Goal: Communication & Community: Answer question/provide support

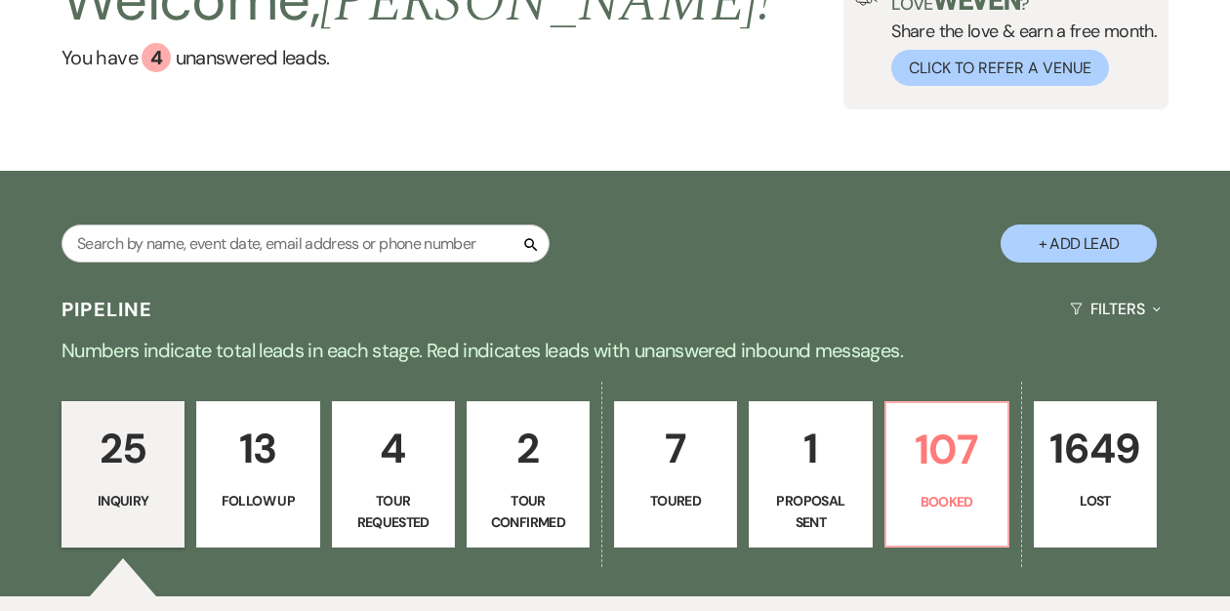
scroll to position [192, 0]
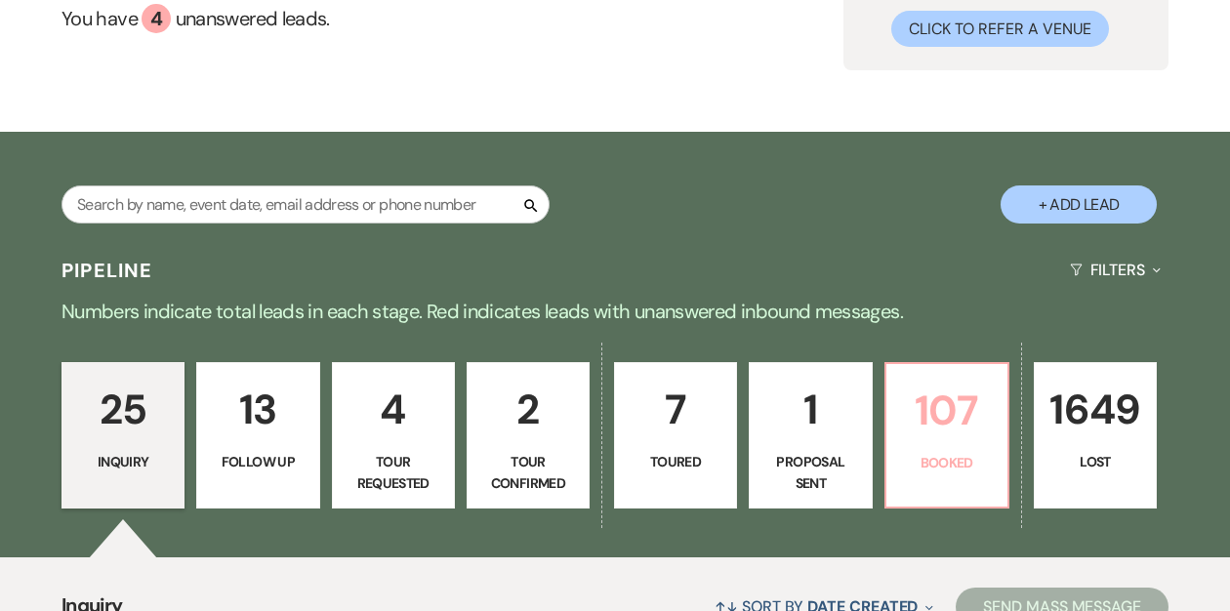
click at [938, 442] on p "107" at bounding box center [947, 410] width 98 height 65
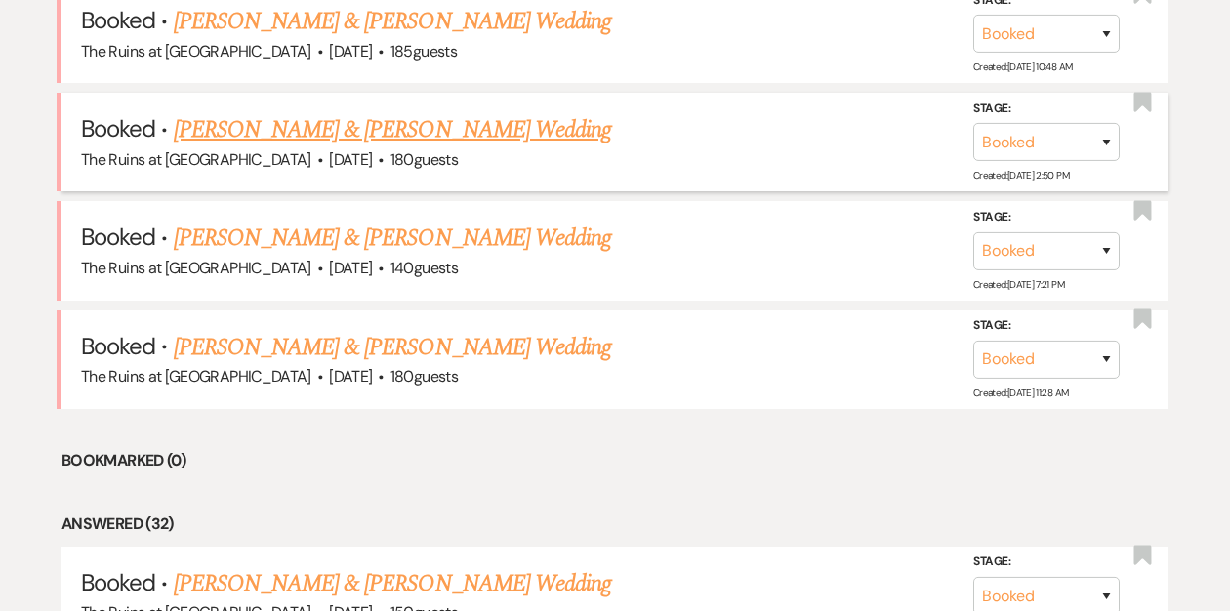
scroll to position [876, 0]
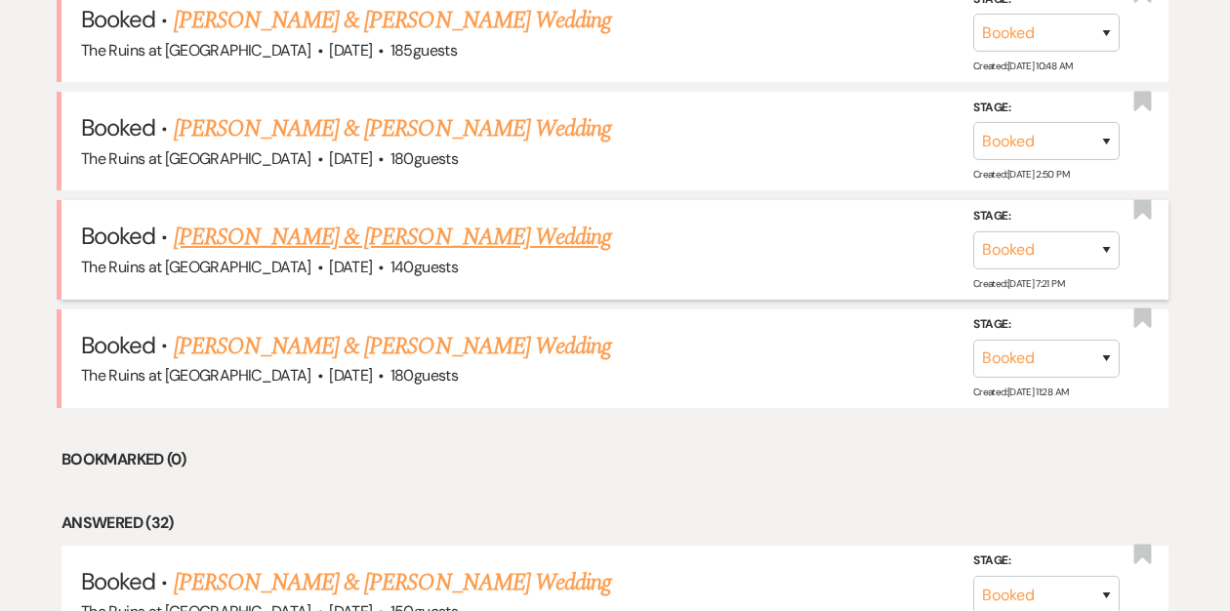
click at [383, 239] on link "[PERSON_NAME] & [PERSON_NAME] Wedding" at bounding box center [392, 237] width 437 height 35
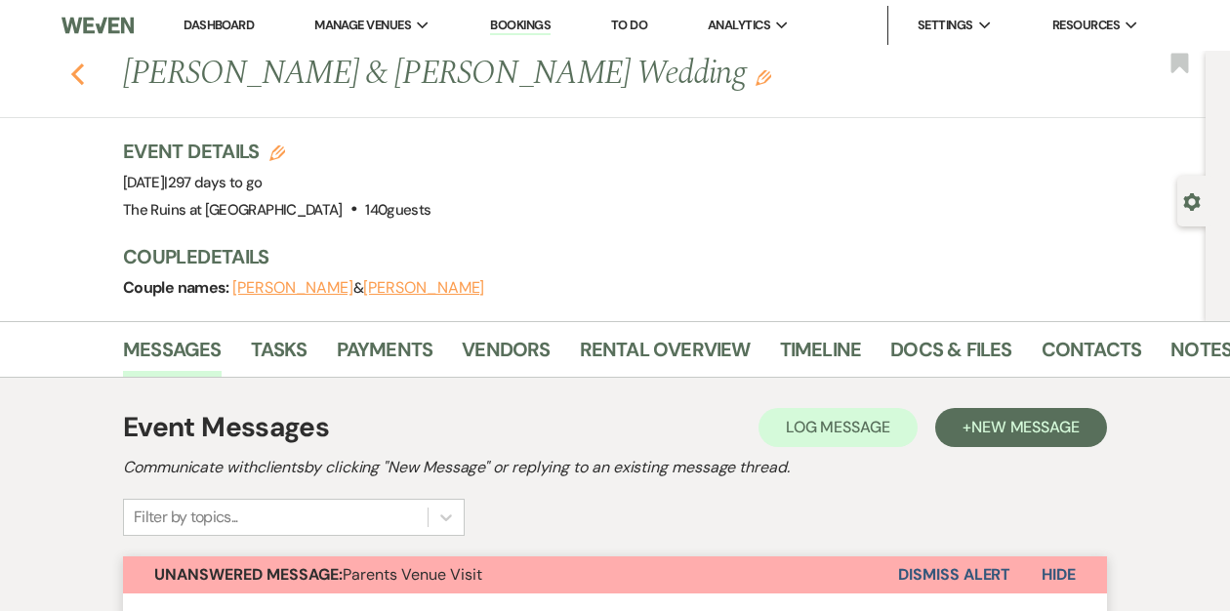
click at [75, 80] on icon "Previous" at bounding box center [77, 73] width 15 height 23
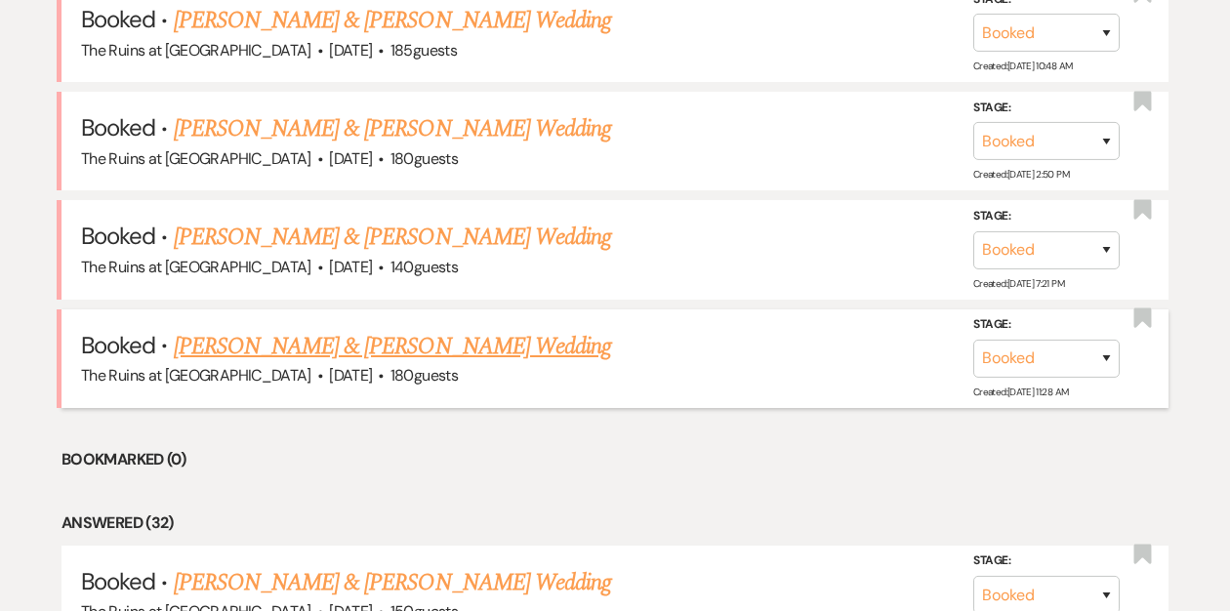
click at [337, 345] on link "[PERSON_NAME] & [PERSON_NAME] Wedding" at bounding box center [392, 346] width 437 height 35
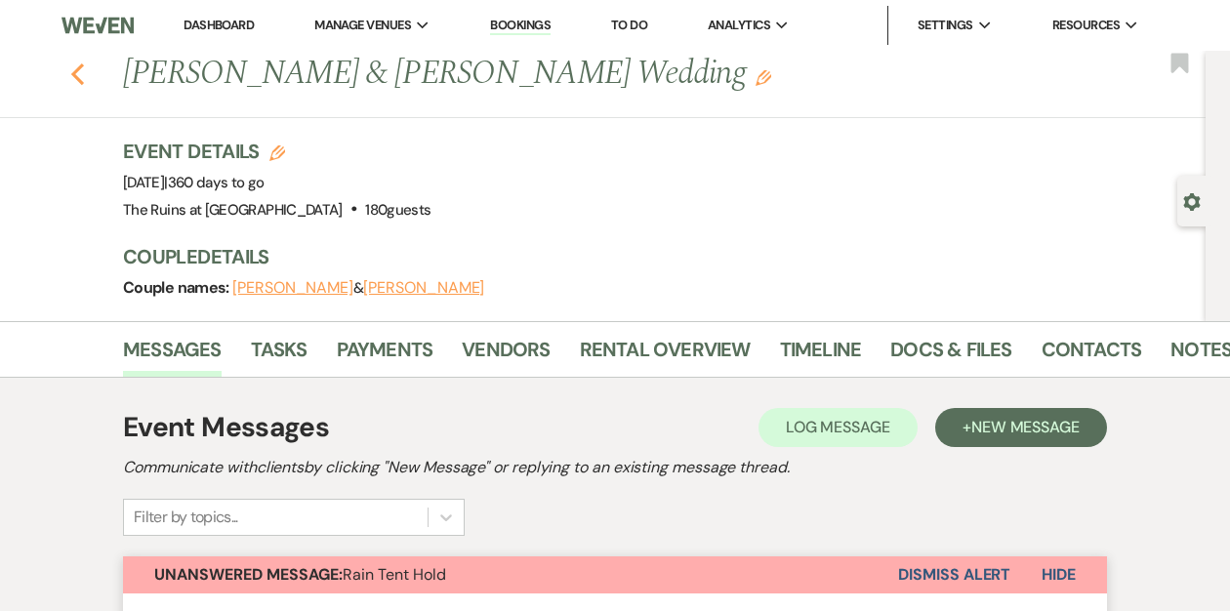
click at [78, 80] on use "button" at bounding box center [77, 73] width 13 height 21
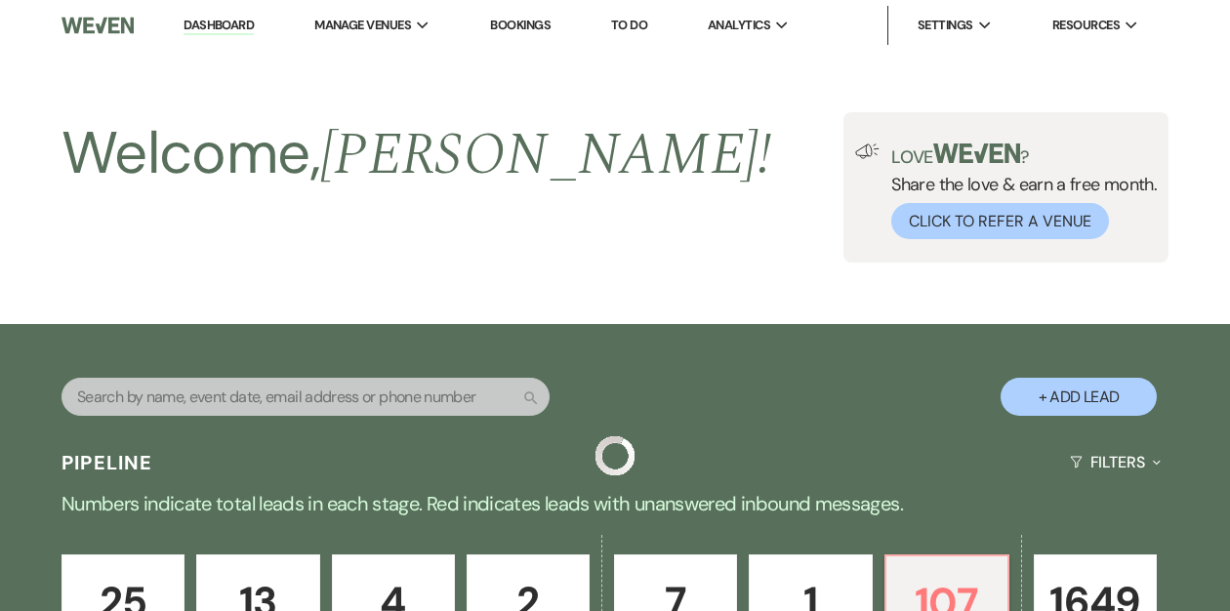
scroll to position [876, 0]
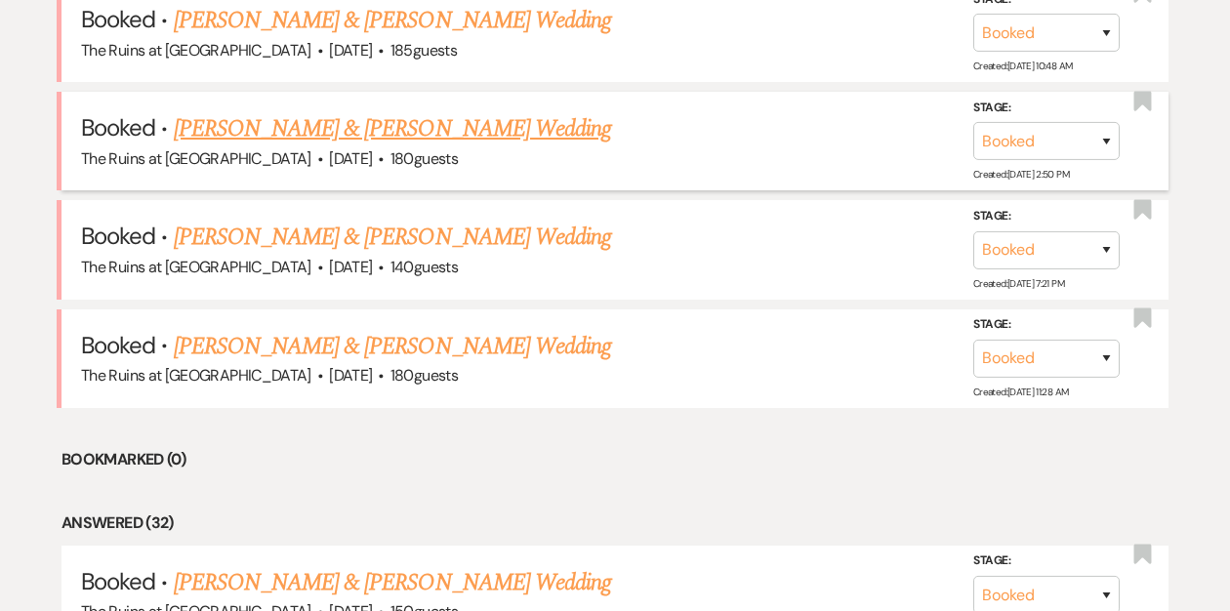
click at [366, 130] on link "[PERSON_NAME] & [PERSON_NAME] Wedding" at bounding box center [392, 128] width 437 height 35
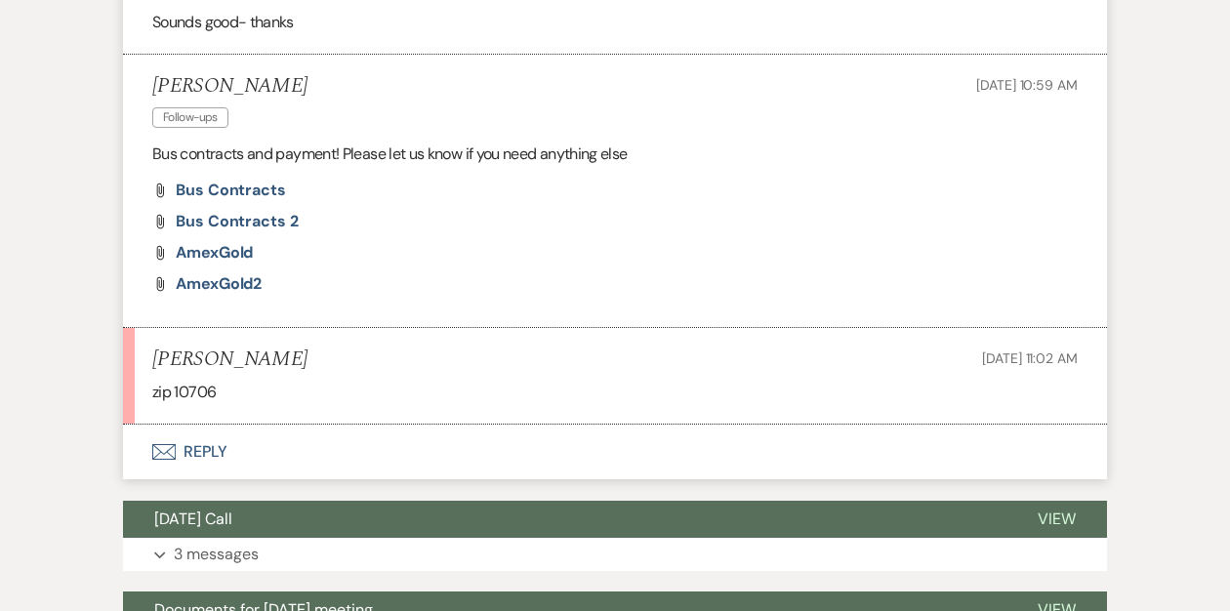
scroll to position [1694, 0]
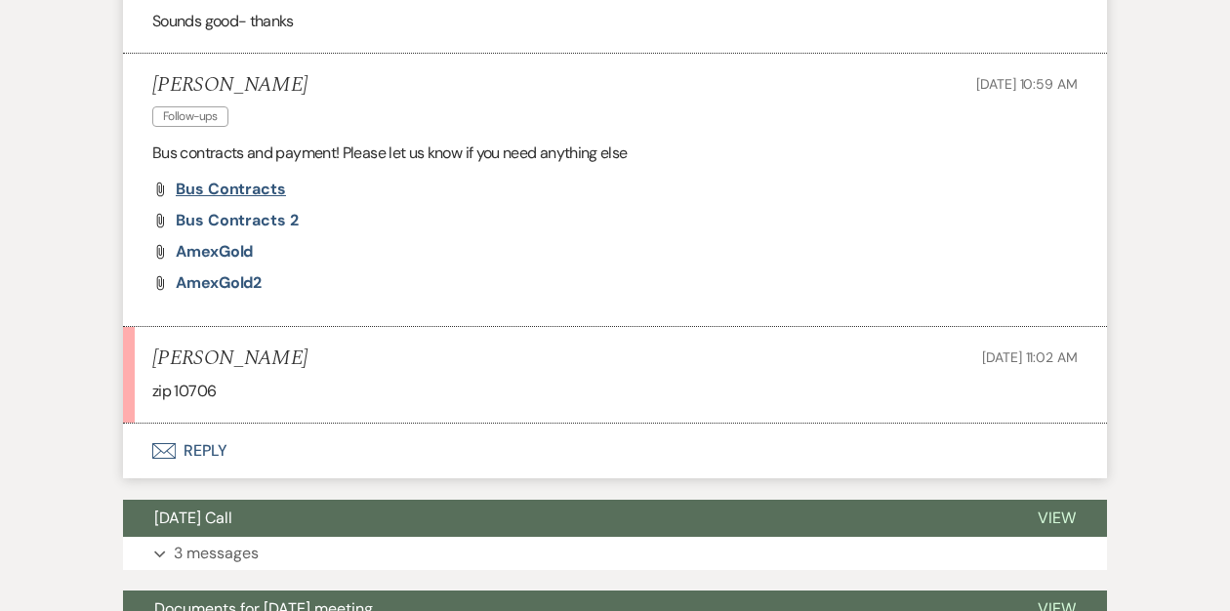
click at [216, 179] on span "Bus Contracts" at bounding box center [231, 189] width 110 height 20
click at [230, 210] on span "Bus Contracts 2" at bounding box center [237, 220] width 123 height 20
click at [233, 241] on span "AmexGold" at bounding box center [214, 251] width 77 height 20
click at [224, 272] on span "AmexGold2" at bounding box center [219, 282] width 86 height 20
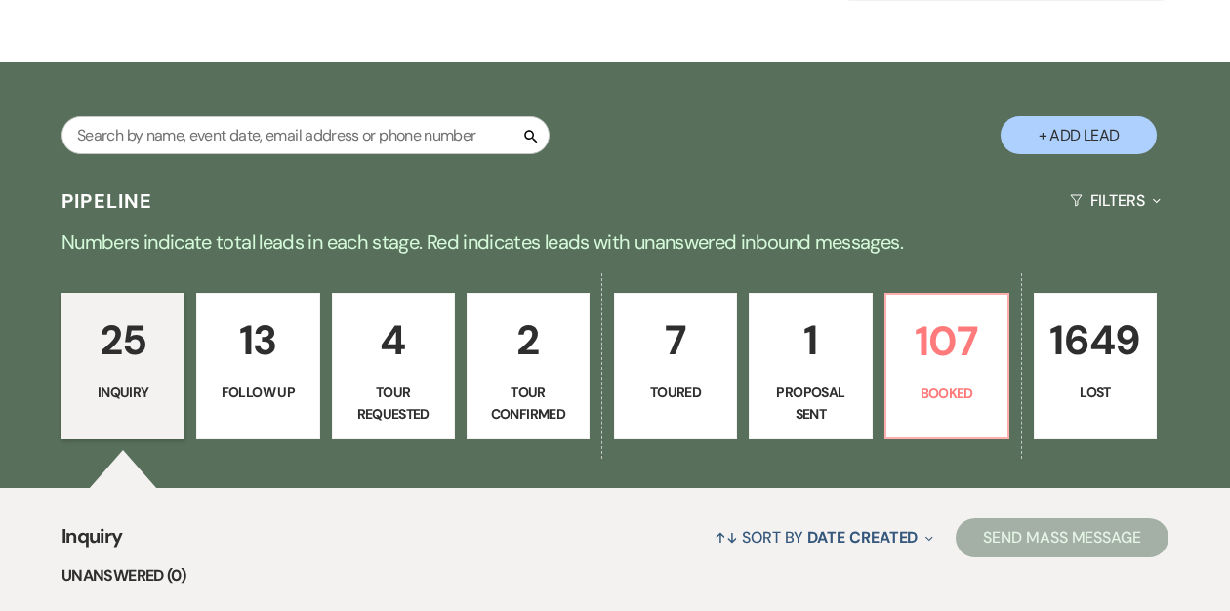
scroll to position [263, 0]
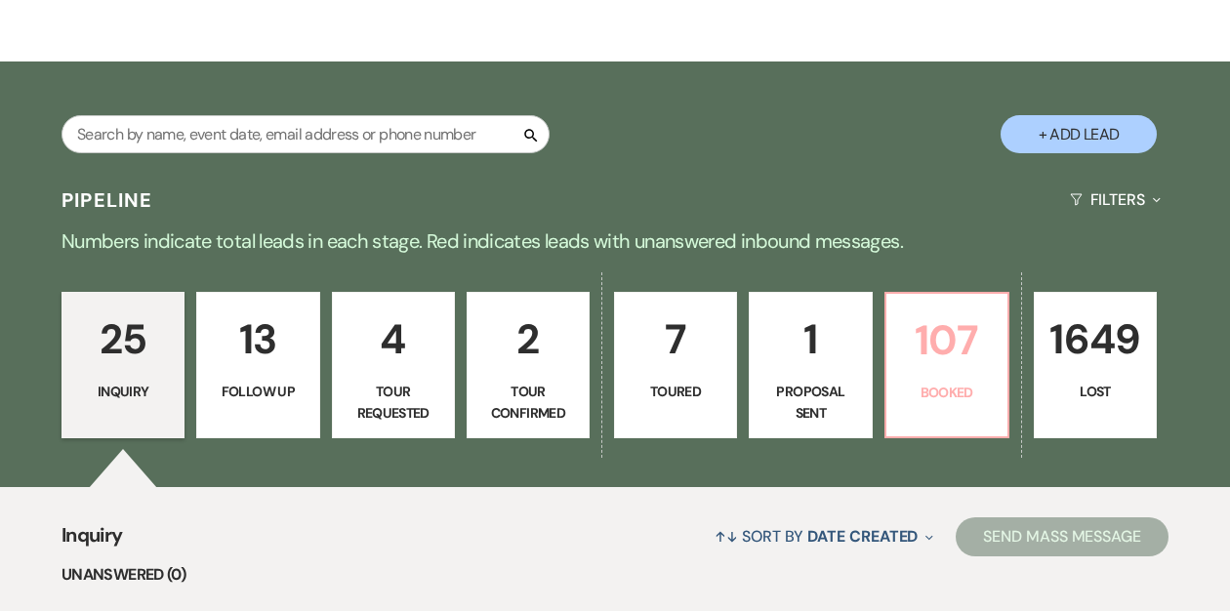
click at [919, 350] on p "107" at bounding box center [947, 339] width 98 height 65
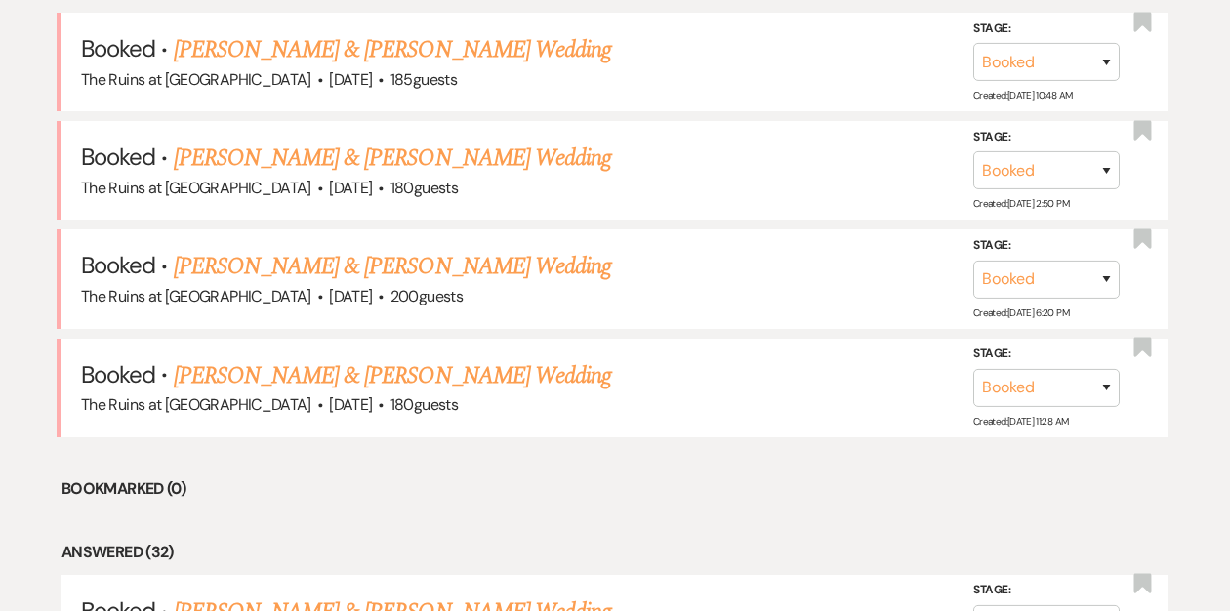
scroll to position [850, 0]
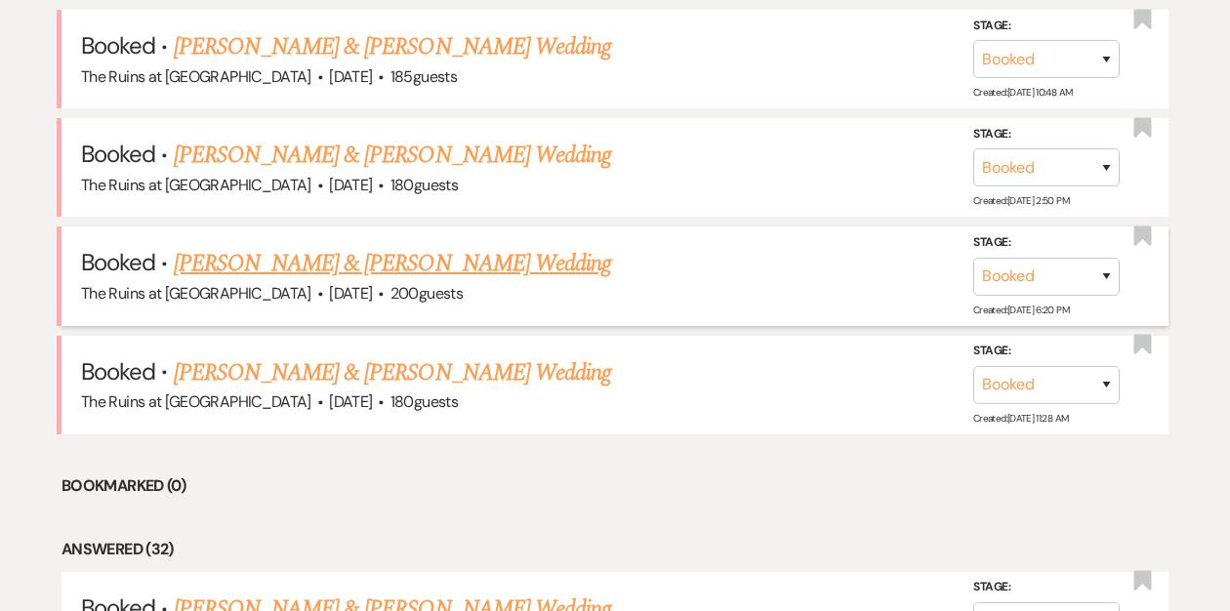
click at [326, 265] on link "[PERSON_NAME] & [PERSON_NAME] Wedding" at bounding box center [392, 263] width 437 height 35
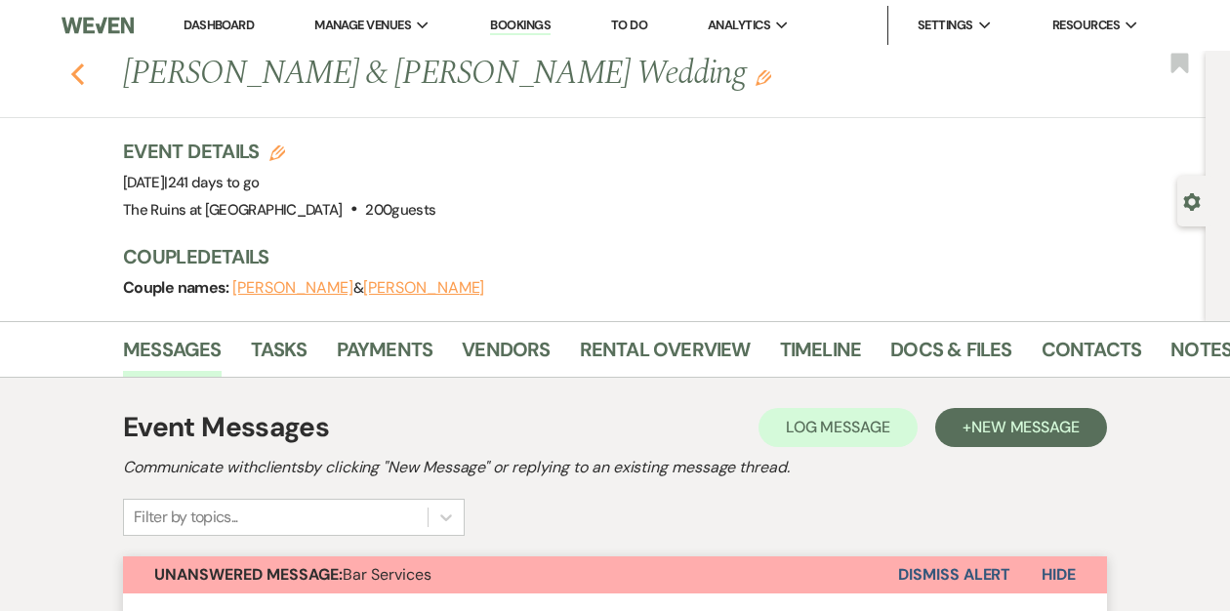
click at [78, 73] on icon "Previous" at bounding box center [77, 73] width 15 height 23
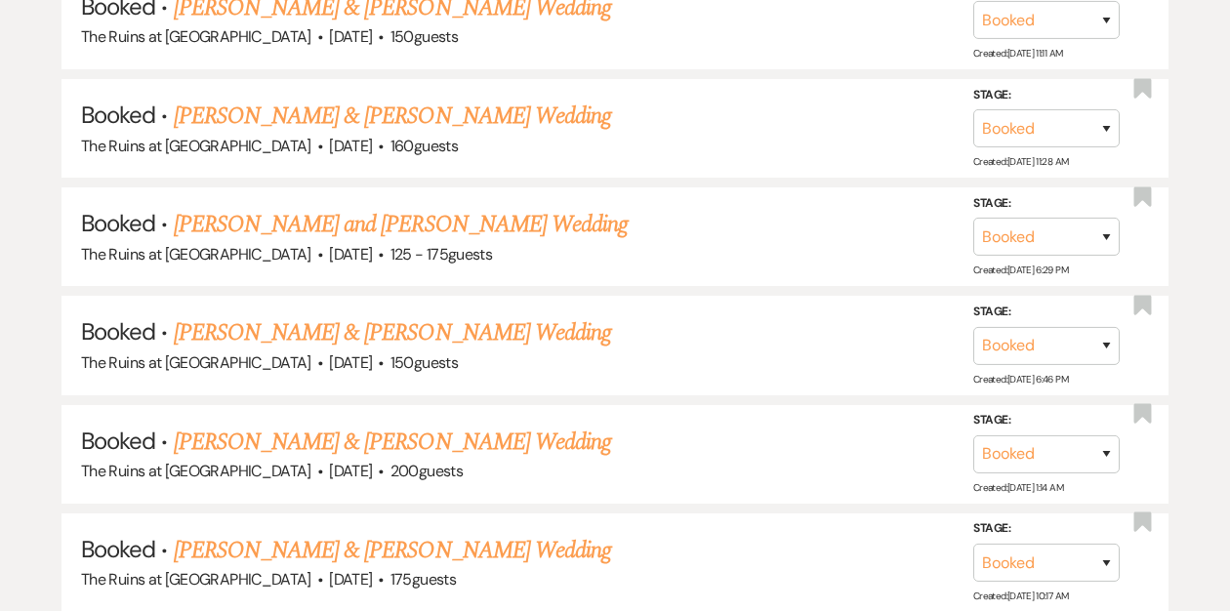
scroll to position [1479, 0]
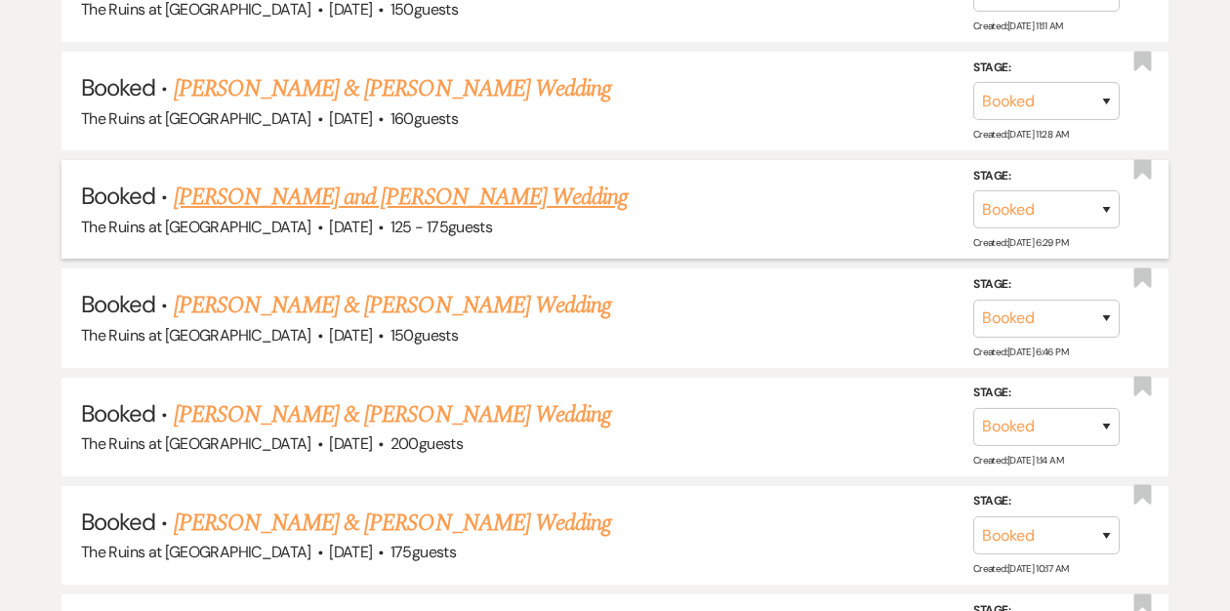
click at [323, 192] on link "[PERSON_NAME] and [PERSON_NAME] Wedding" at bounding box center [401, 197] width 455 height 35
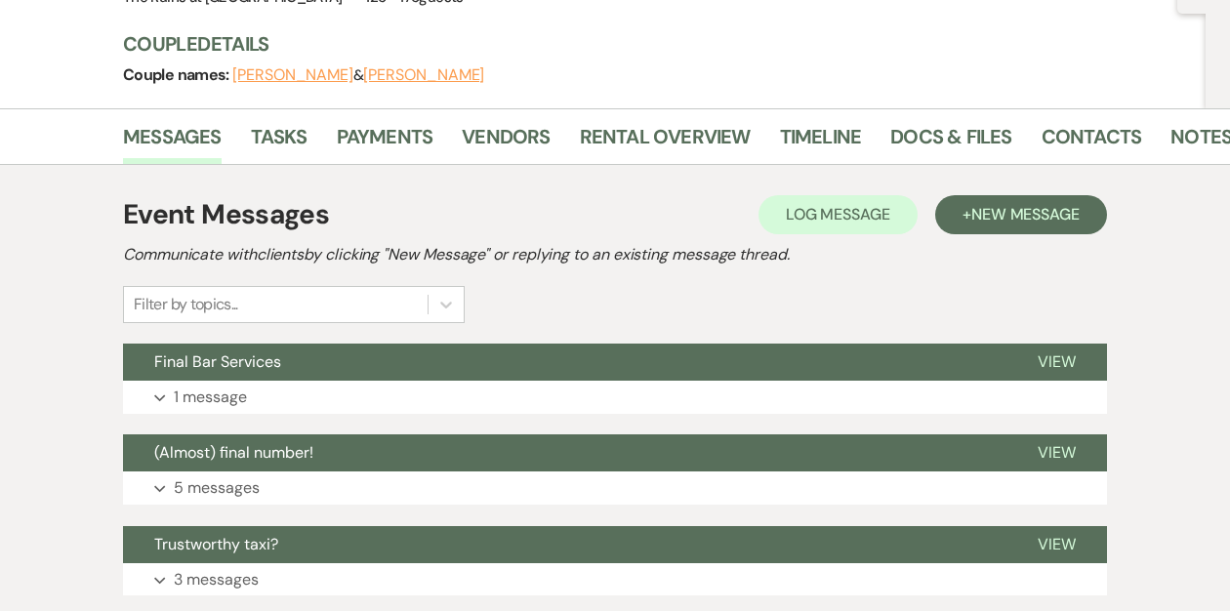
scroll to position [279, 0]
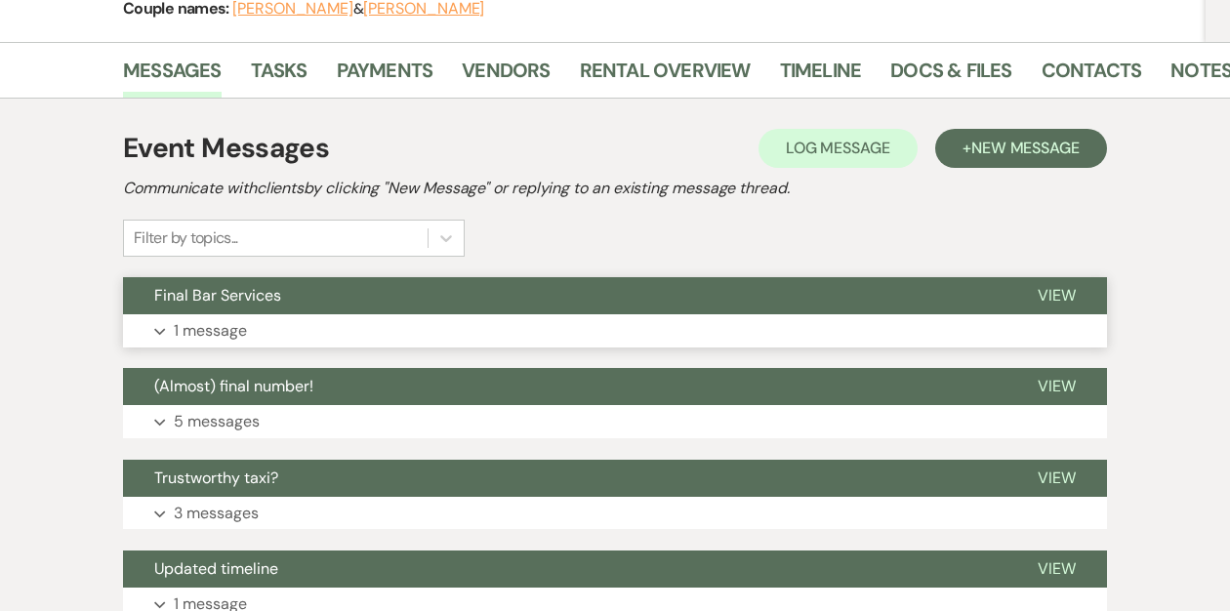
click at [296, 296] on button "Final Bar Services" at bounding box center [564, 295] width 883 height 37
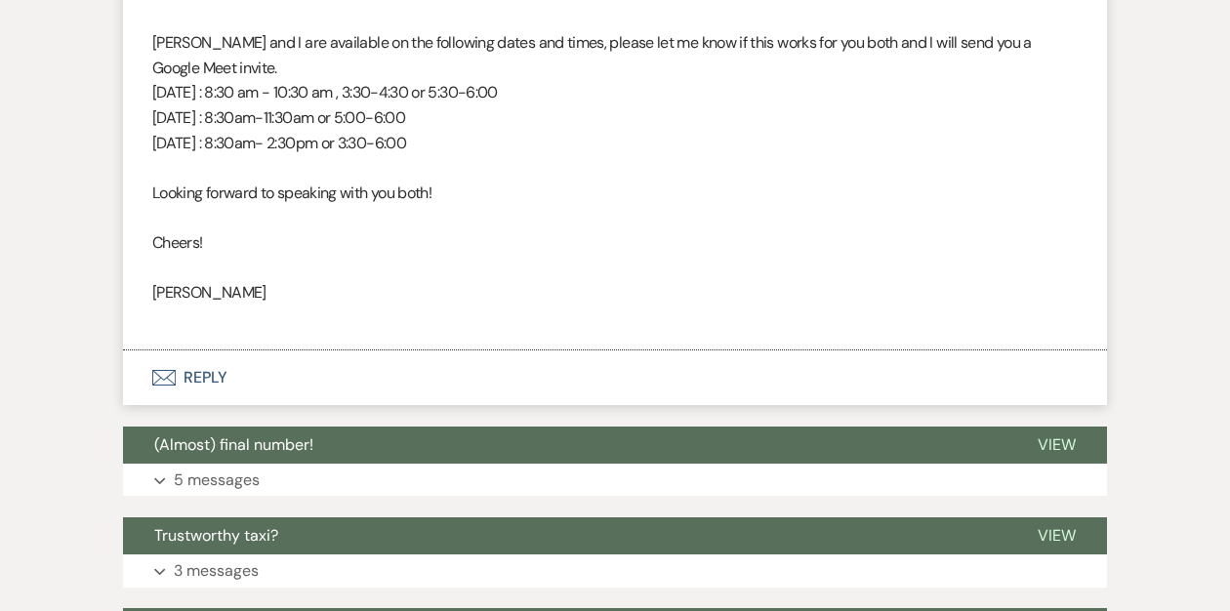
scroll to position [784, 0]
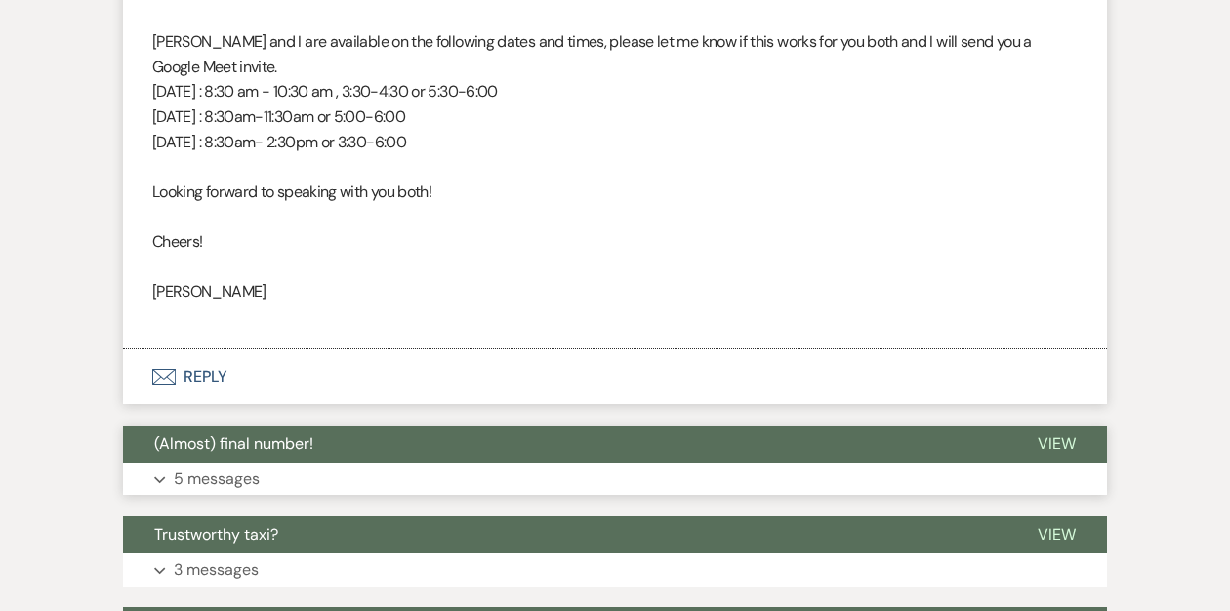
click at [260, 446] on span "(Almost) final number!" at bounding box center [233, 443] width 159 height 20
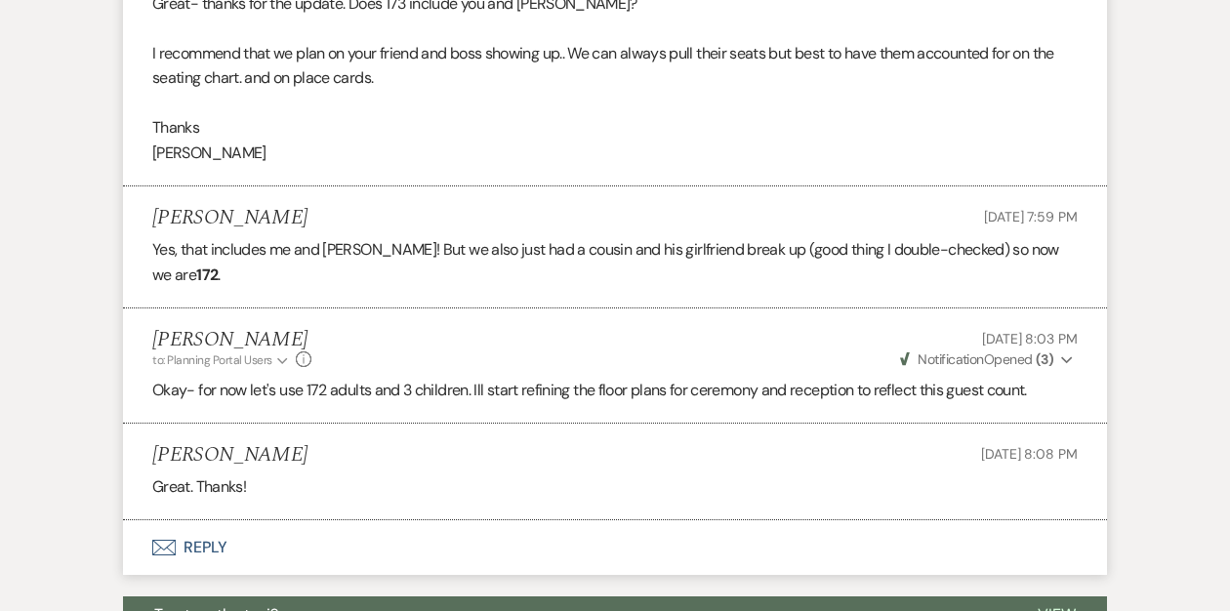
scroll to position [2414, 0]
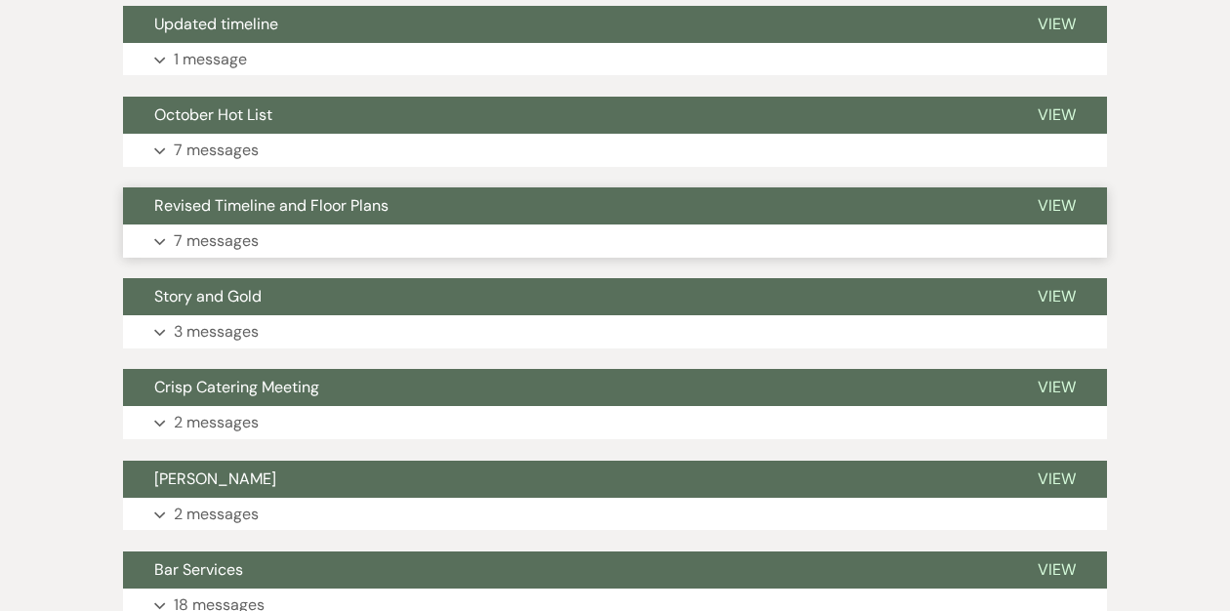
click at [490, 187] on button "Revised Timeline and Floor Plans" at bounding box center [564, 205] width 883 height 37
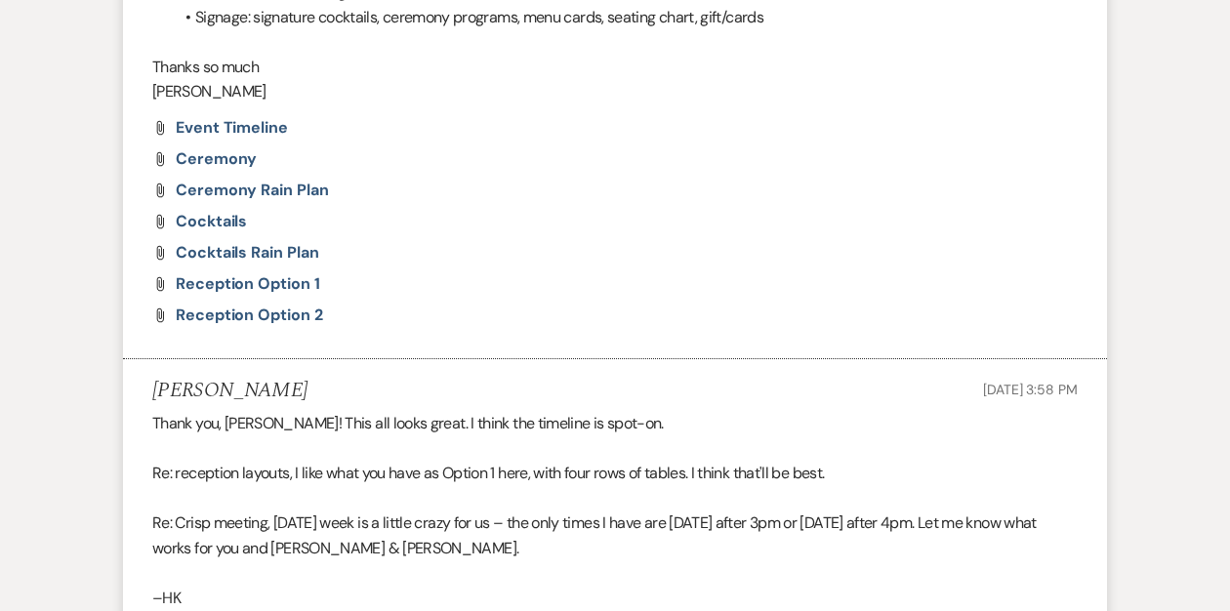
scroll to position [3440, 0]
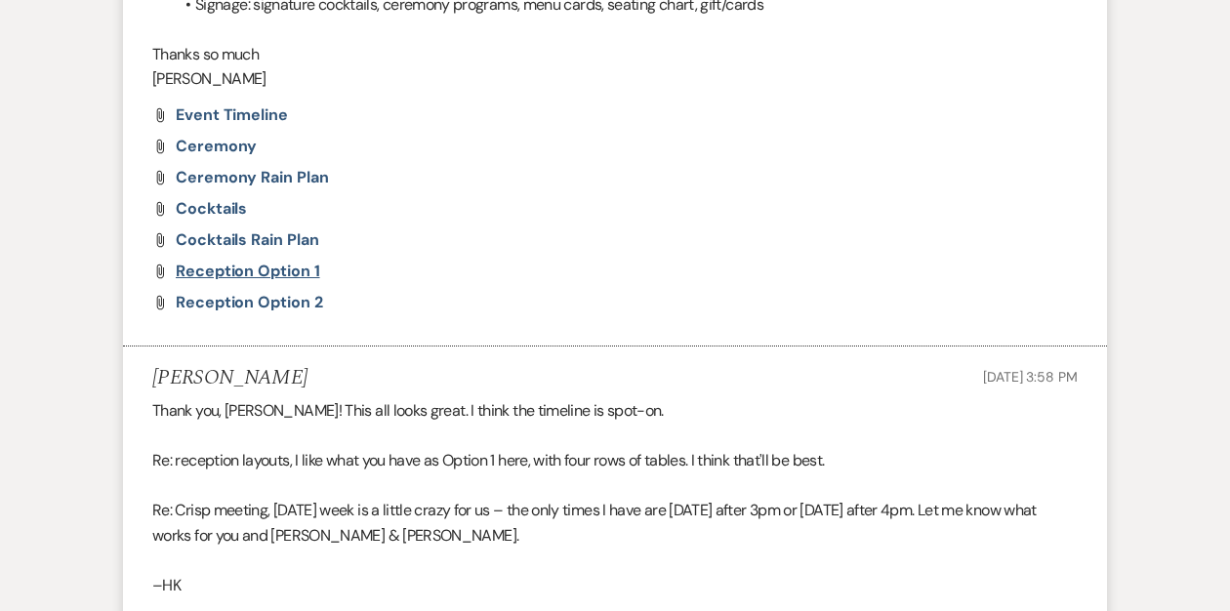
click at [283, 261] on span "Reception Option 1" at bounding box center [248, 271] width 144 height 20
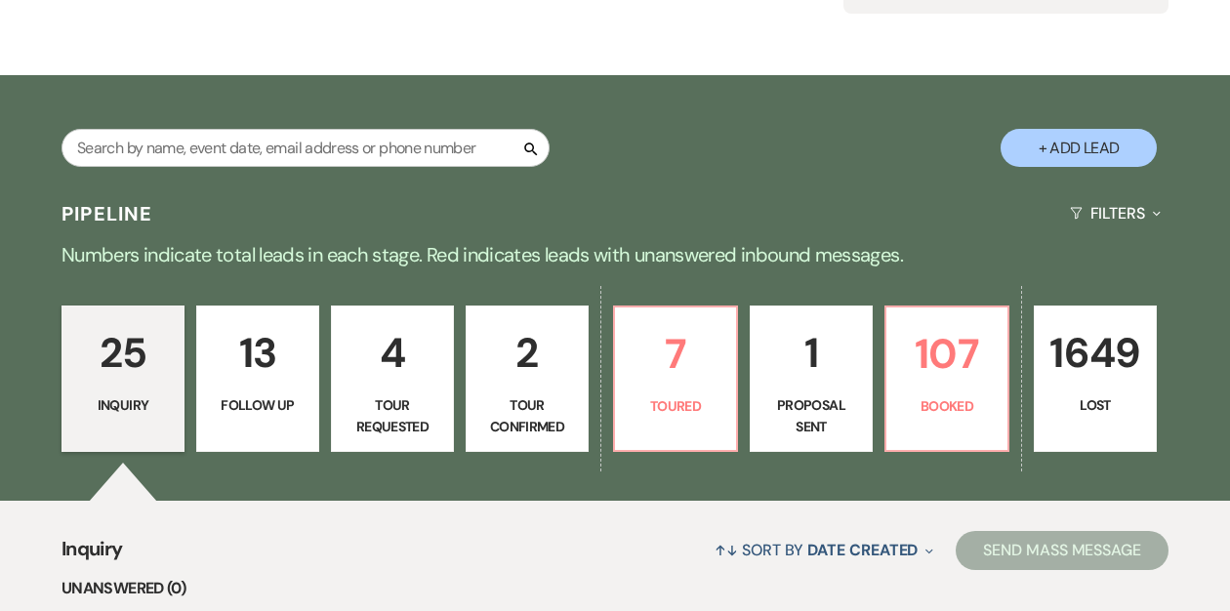
scroll to position [250, 0]
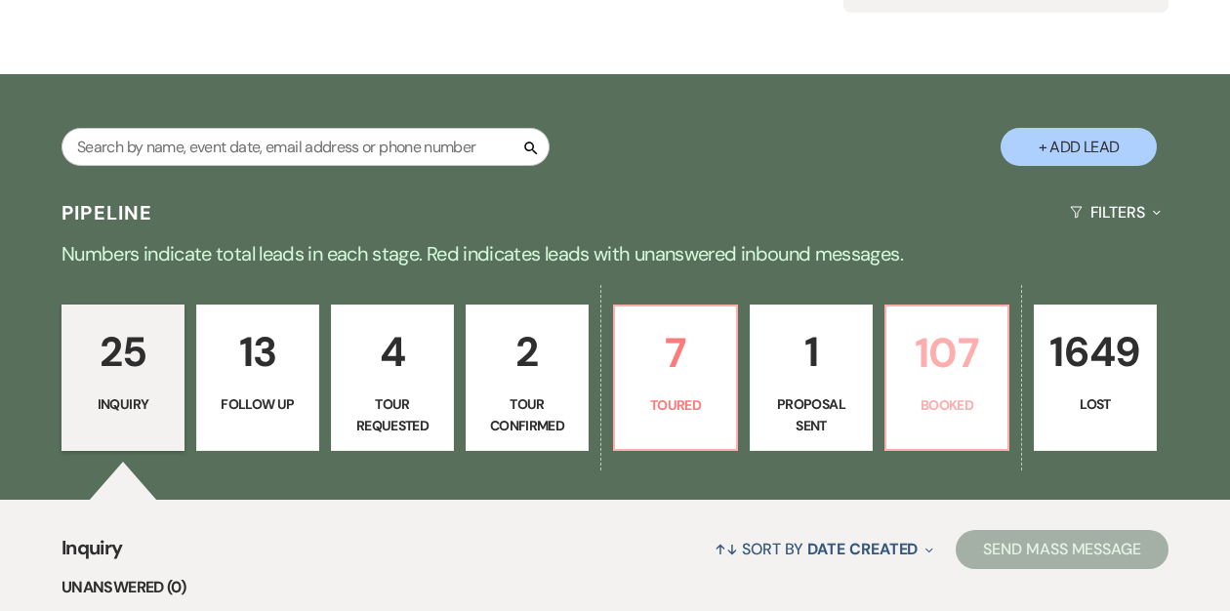
click at [910, 362] on p "107" at bounding box center [947, 352] width 98 height 65
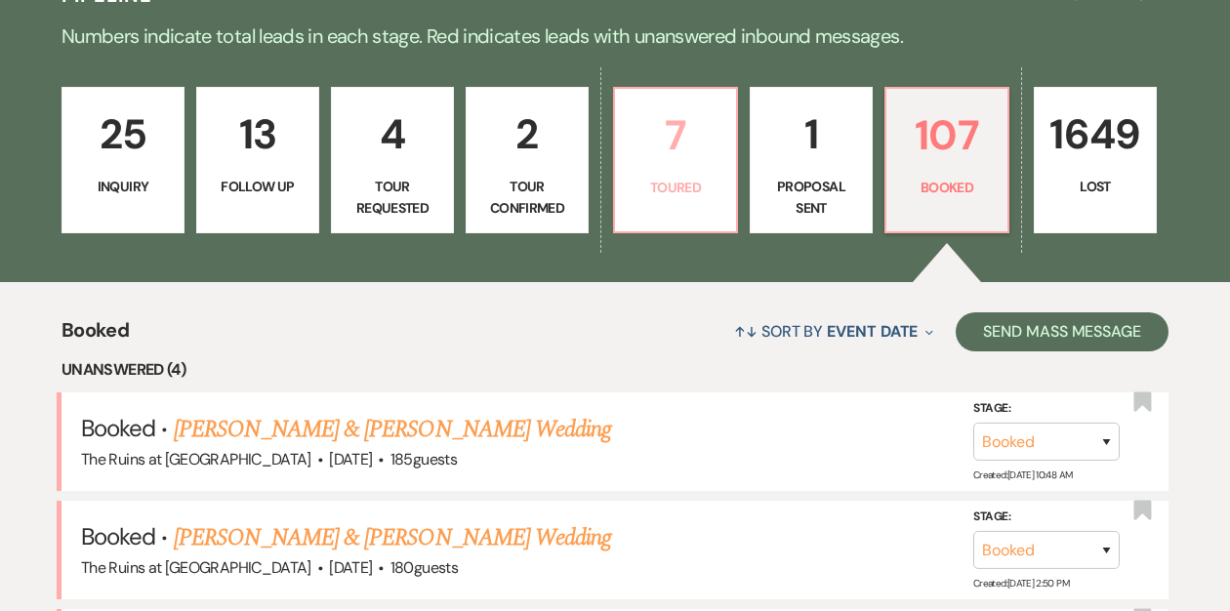
click at [643, 190] on p "Toured" at bounding box center [676, 187] width 98 height 21
select select "5"
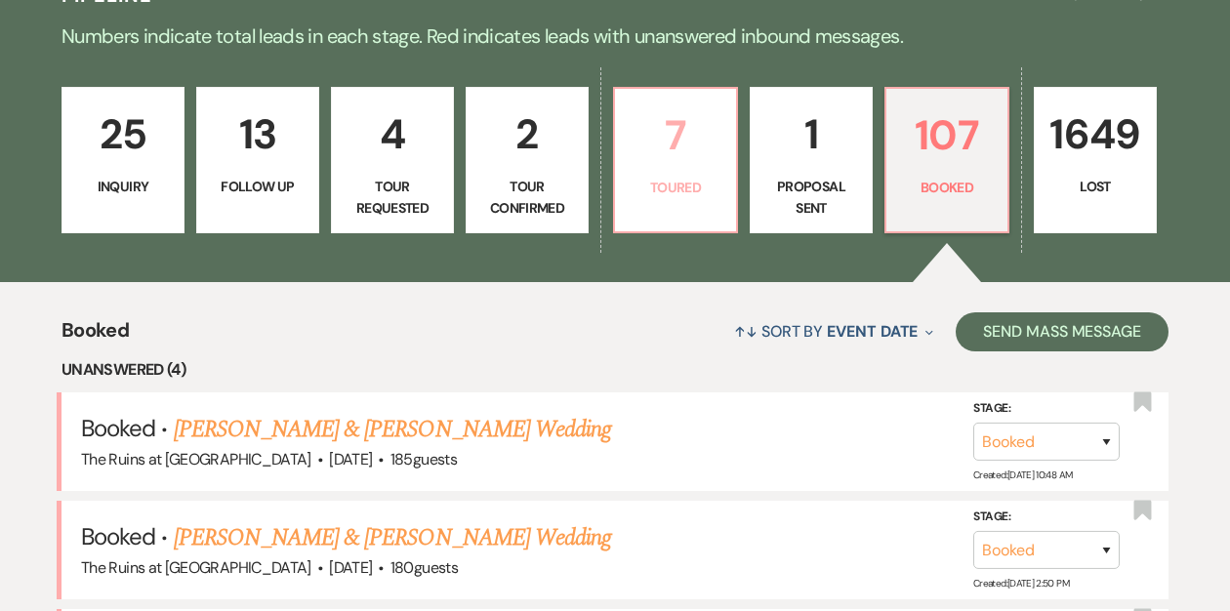
select select "5"
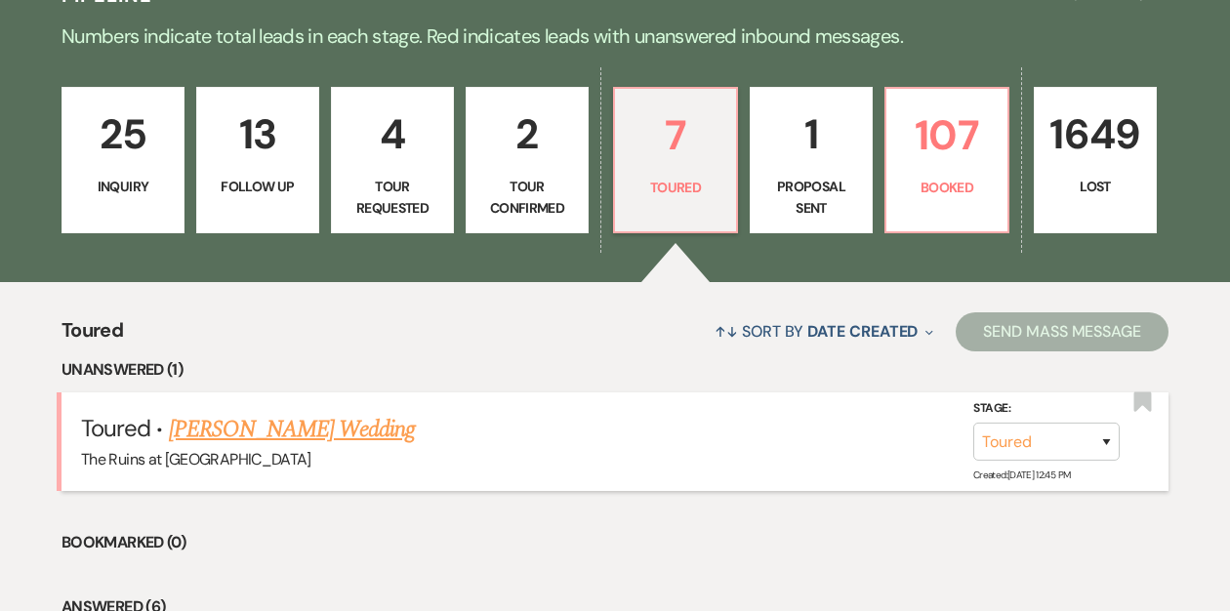
click at [292, 432] on link "Elizabeth Wexler's Wedding" at bounding box center [292, 429] width 247 height 35
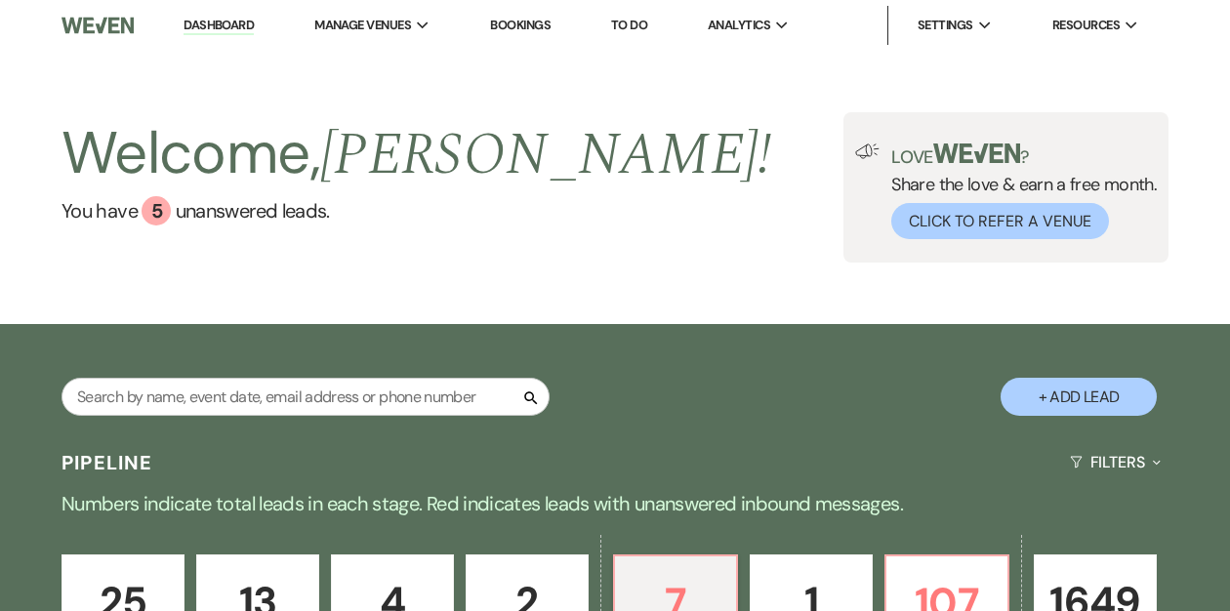
select select "5"
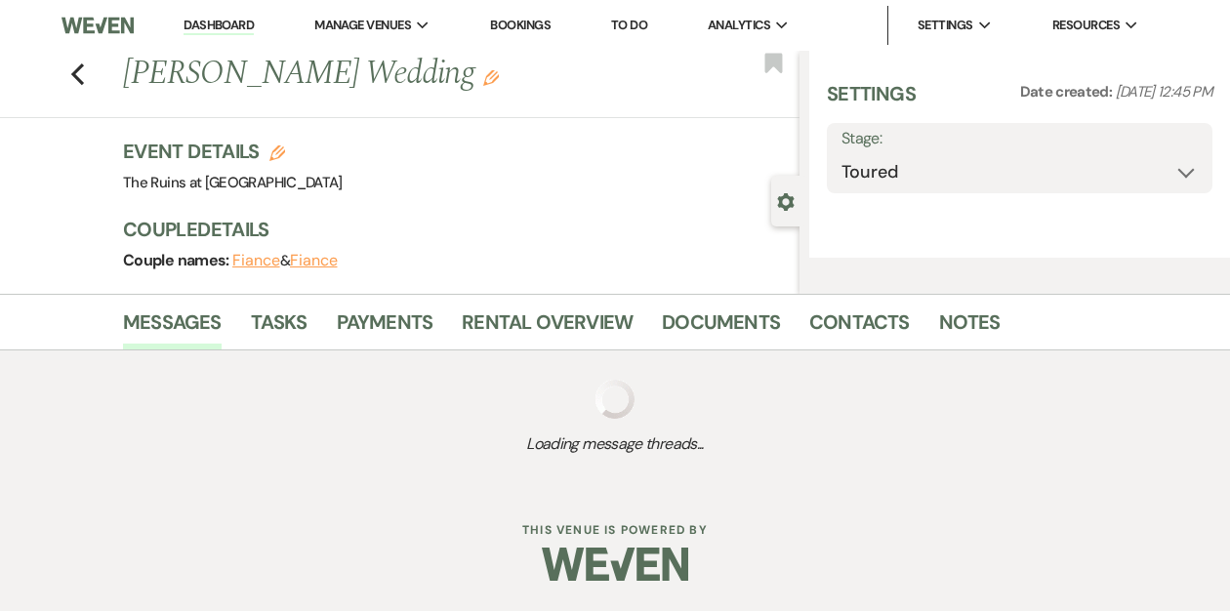
select select "6"
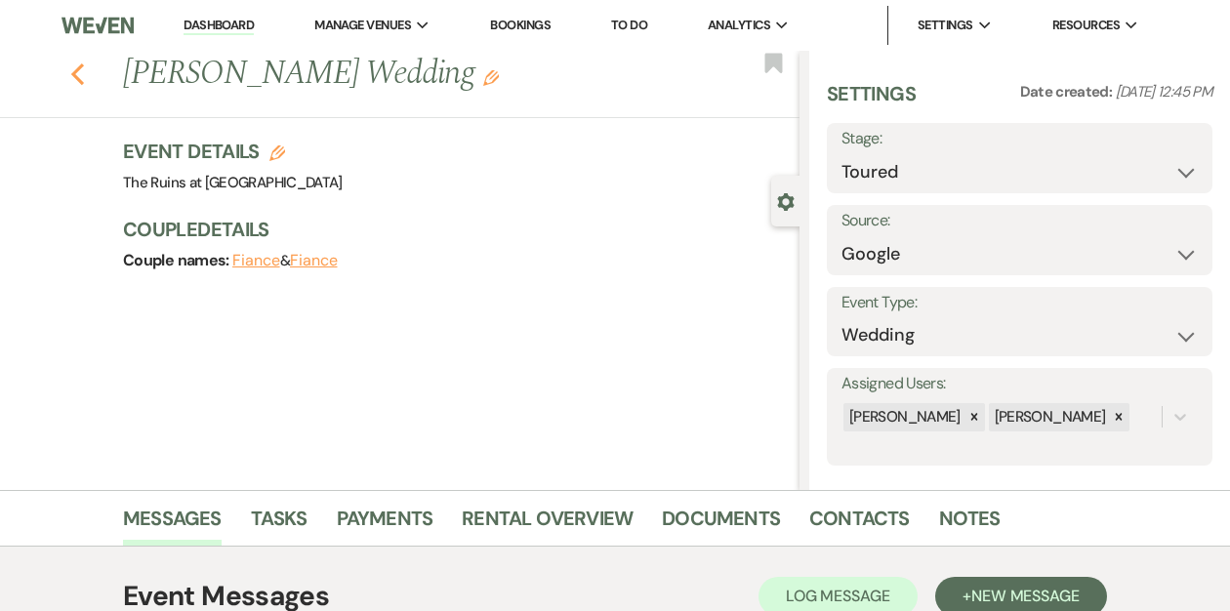
click at [78, 74] on icon "Previous" at bounding box center [77, 73] width 15 height 23
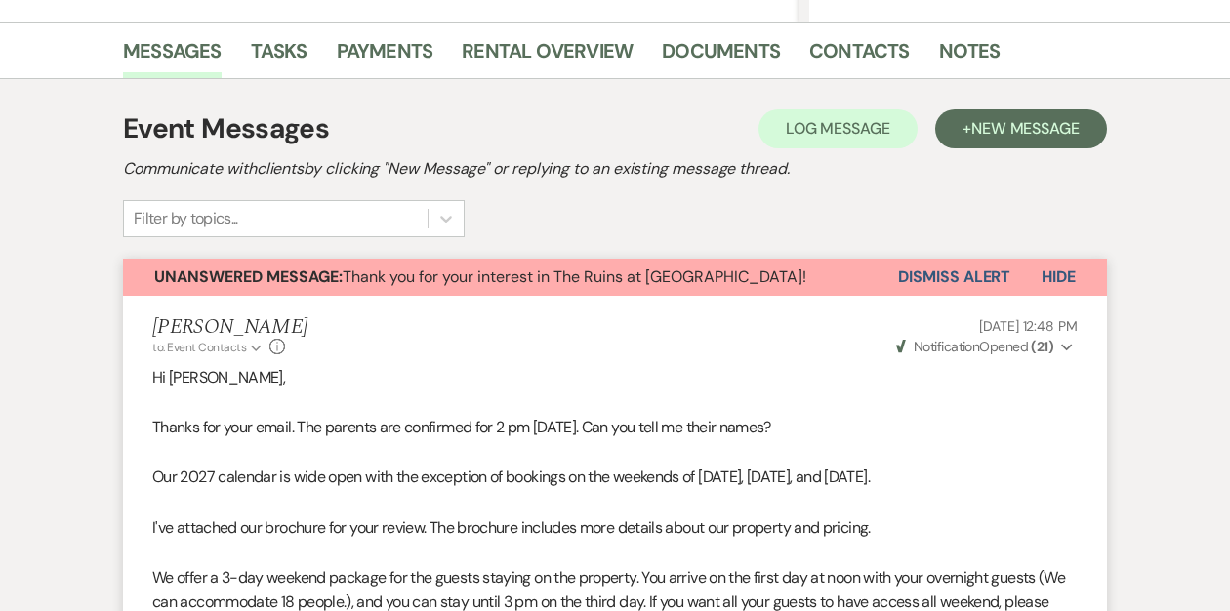
select select "5"
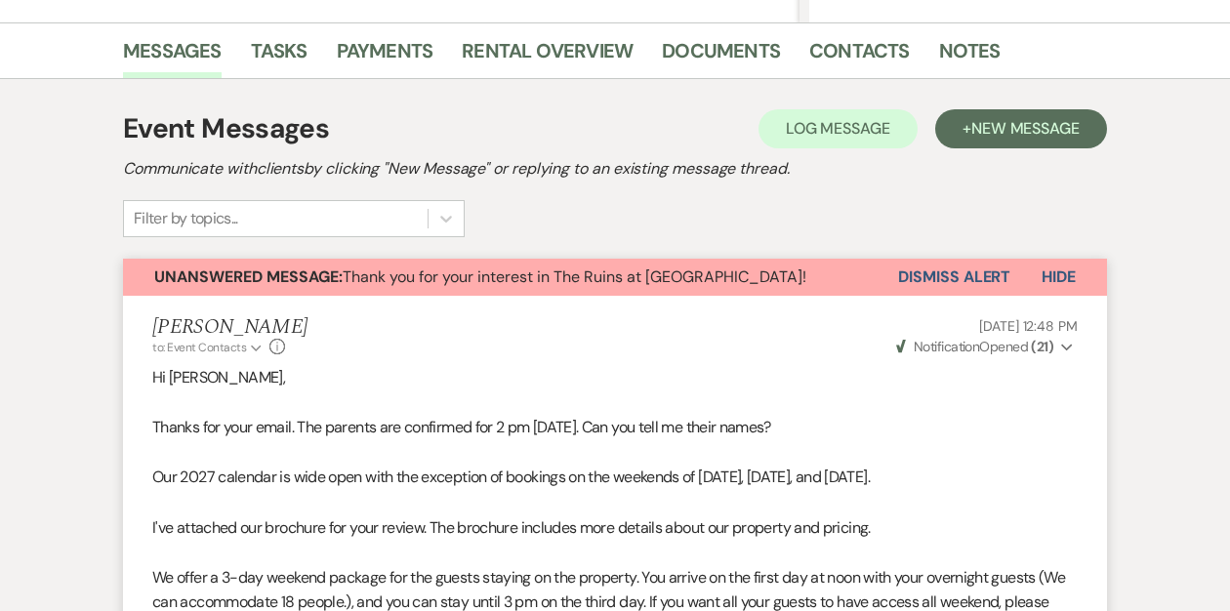
select select "5"
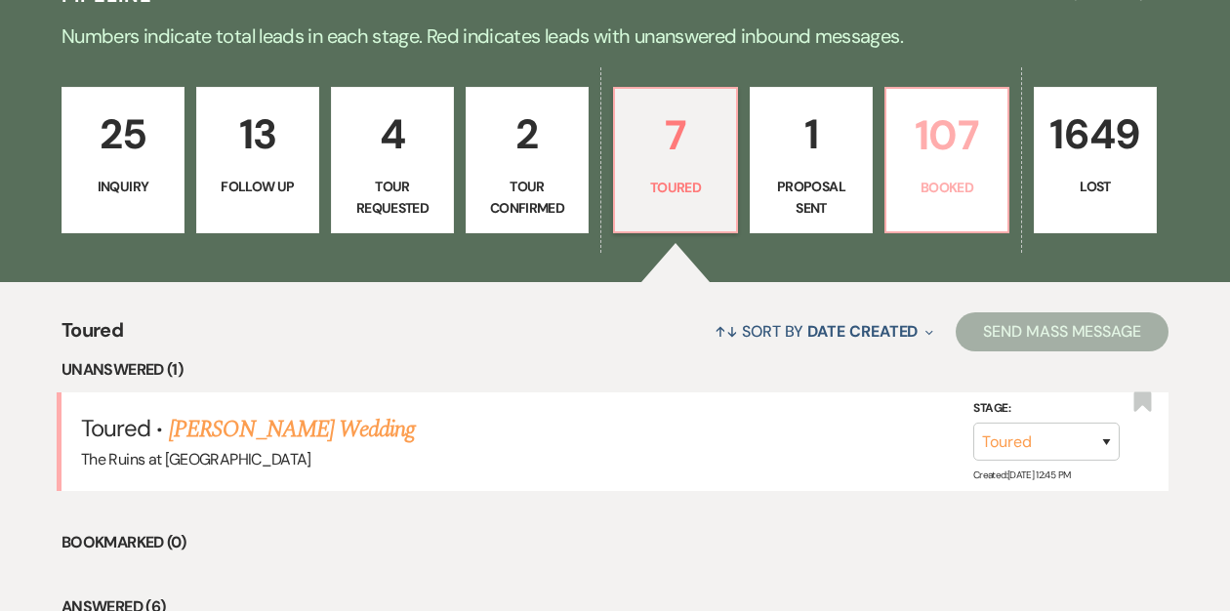
click at [937, 154] on p "107" at bounding box center [947, 134] width 98 height 65
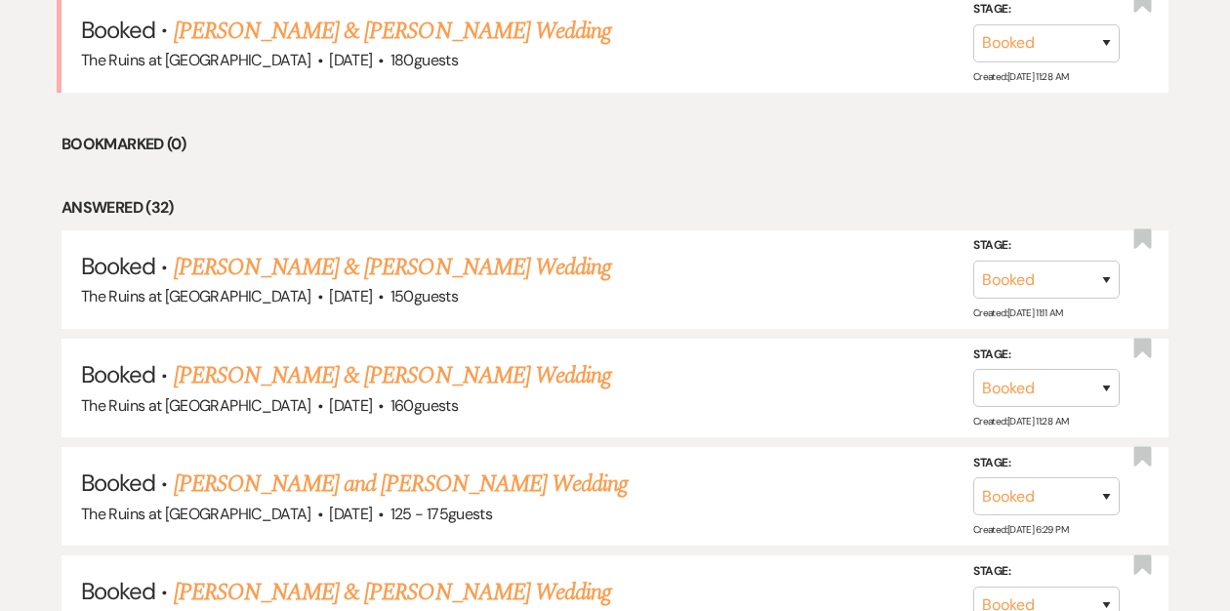
scroll to position [1236, 0]
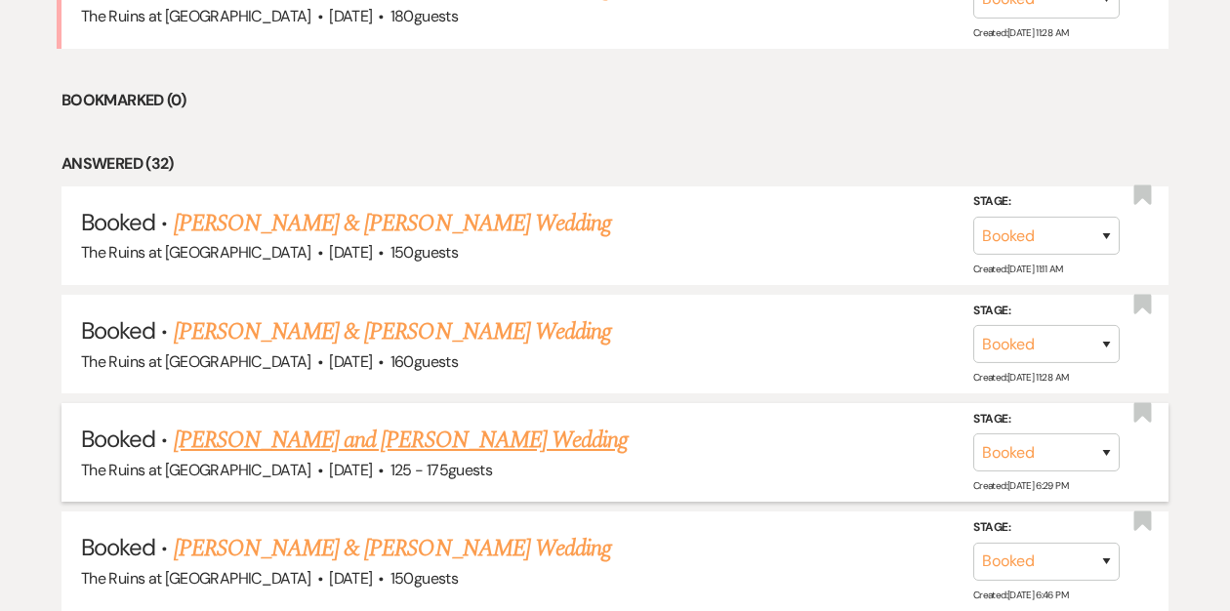
click at [364, 437] on link "[PERSON_NAME] and [PERSON_NAME] Wedding" at bounding box center [401, 440] width 455 height 35
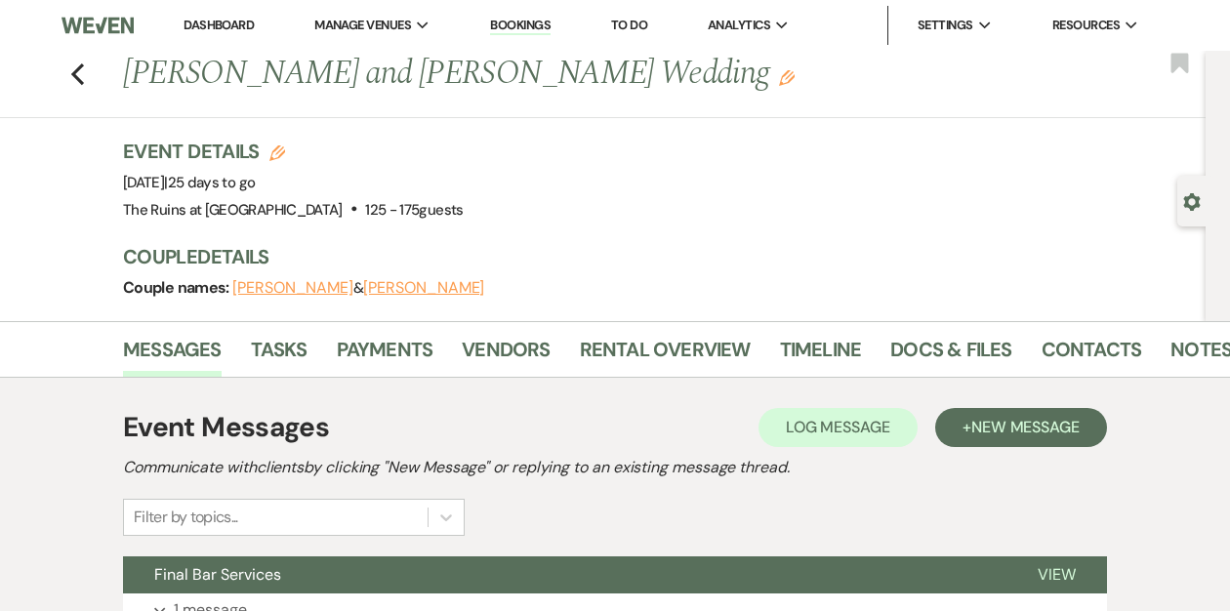
scroll to position [151, 0]
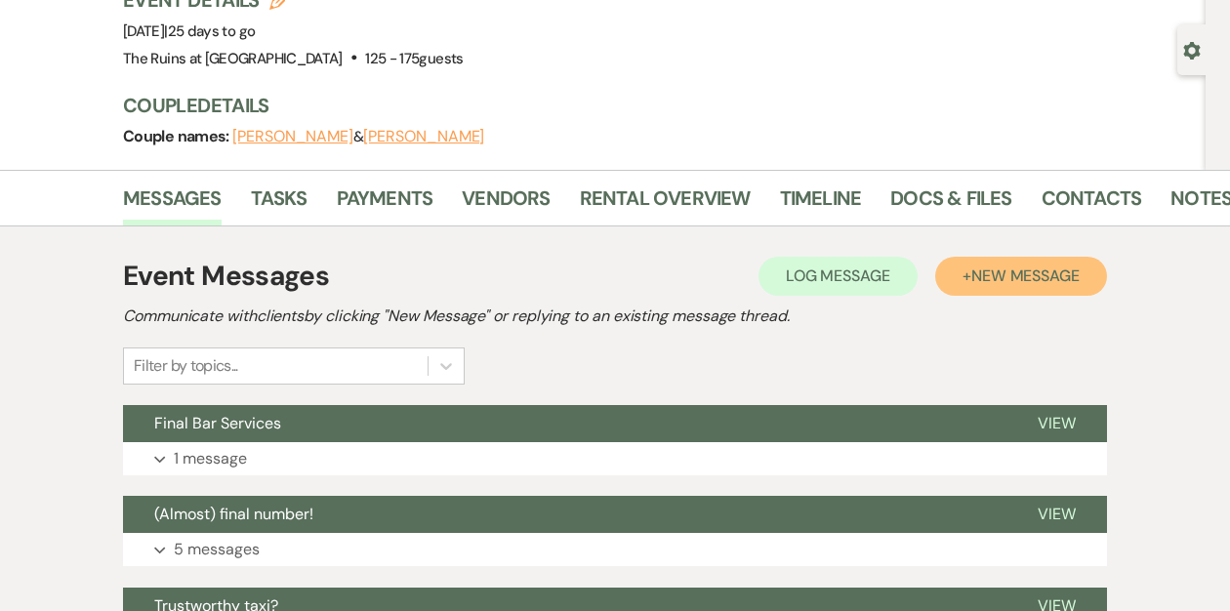
click at [978, 267] on span "New Message" at bounding box center [1025, 275] width 108 height 20
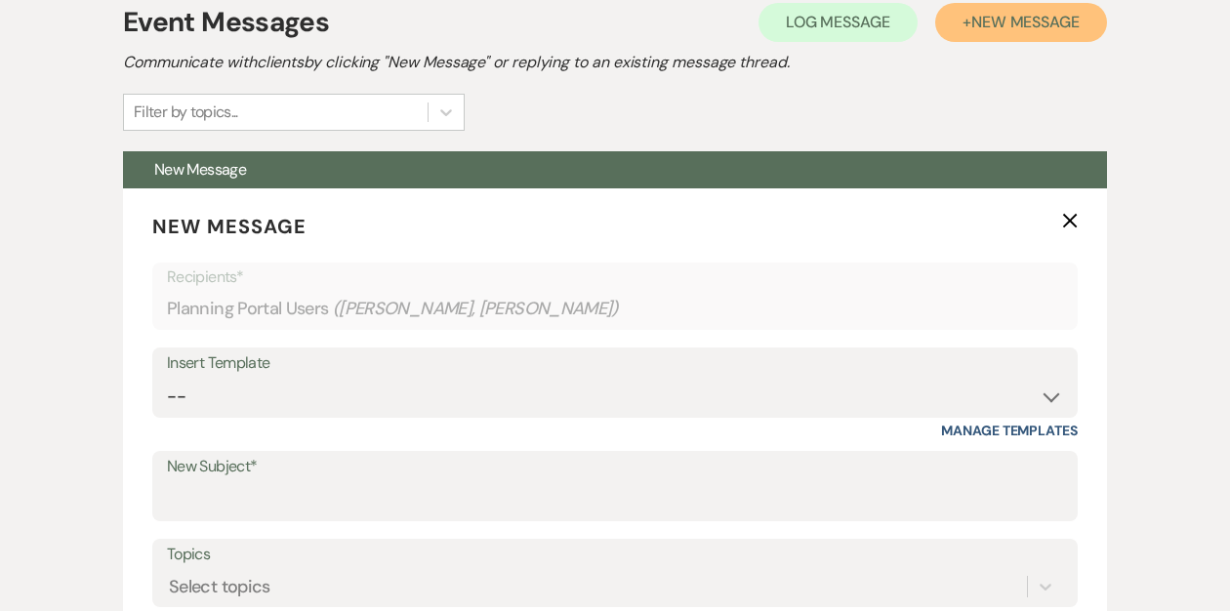
scroll to position [476, 0]
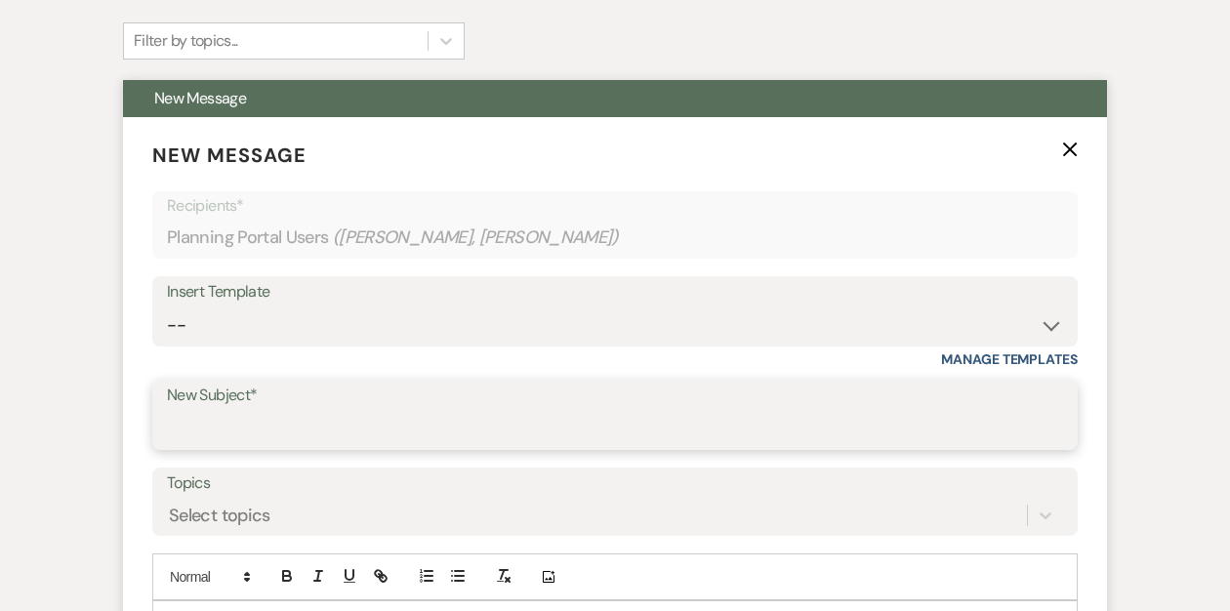
click at [279, 414] on input "New Subject*" at bounding box center [615, 429] width 896 height 38
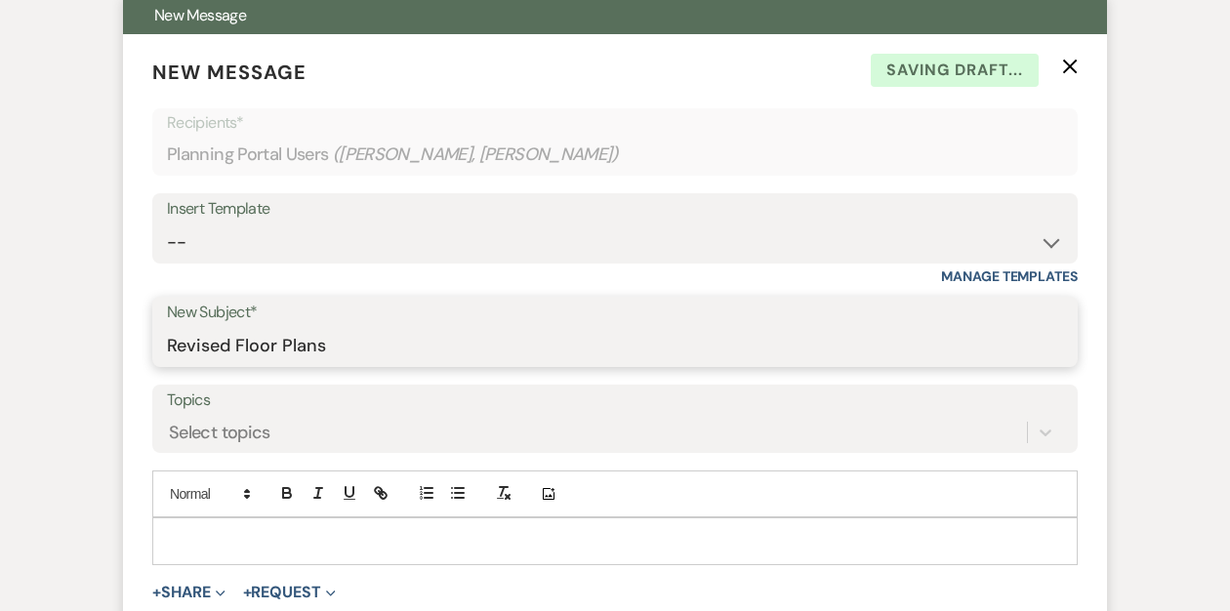
scroll to position [577, 0]
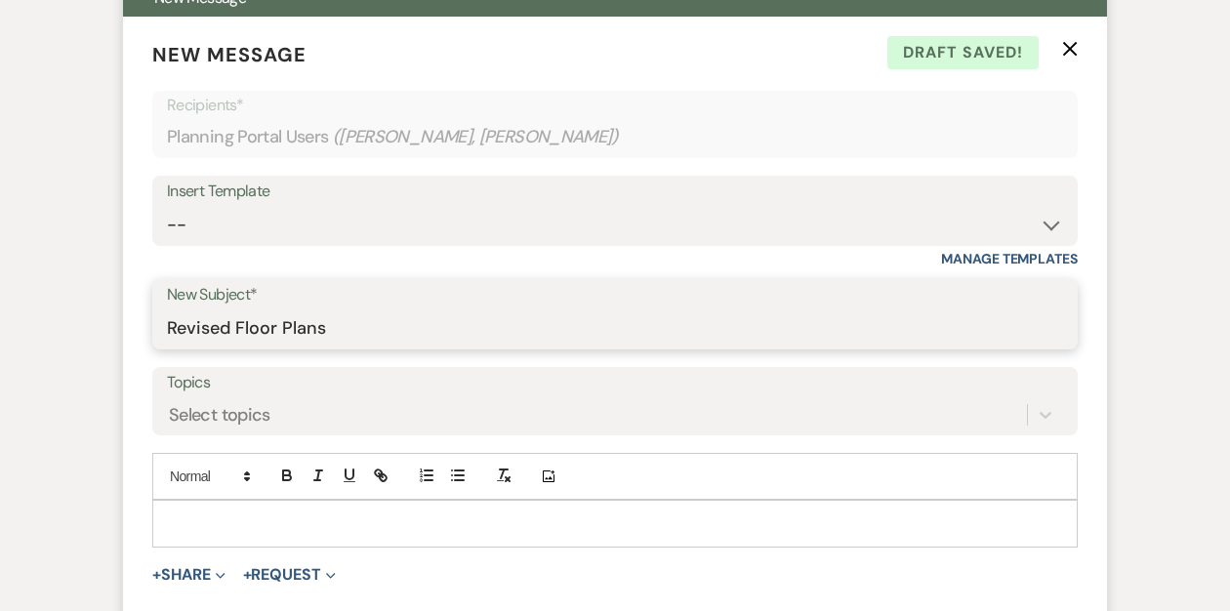
type input "Revised Floor Plans"
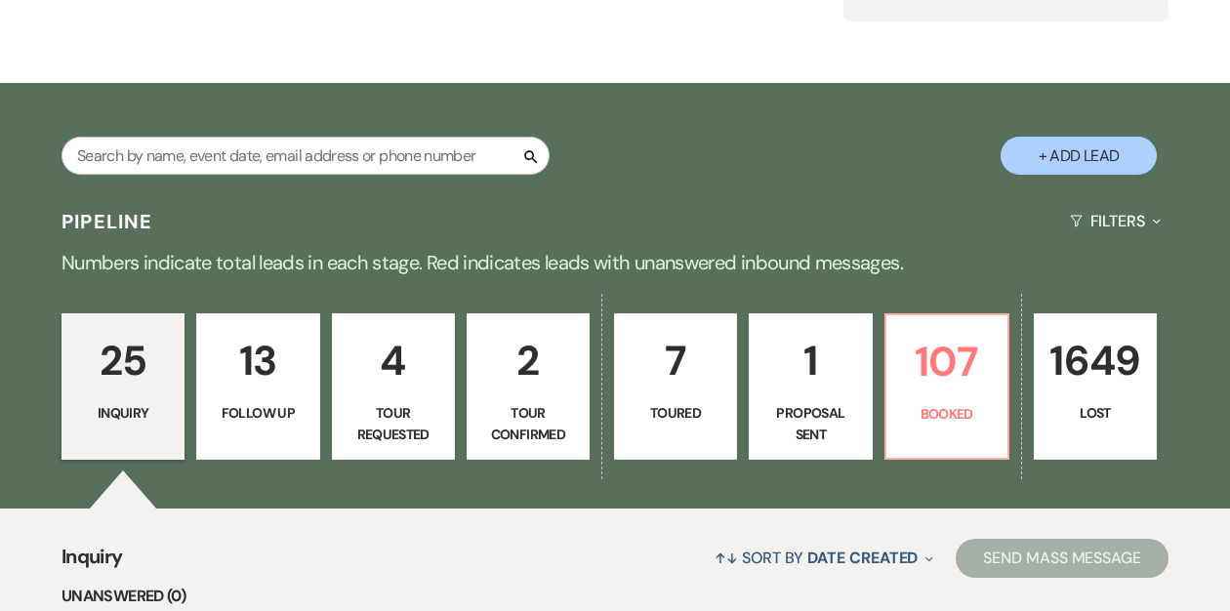
scroll to position [268, 0]
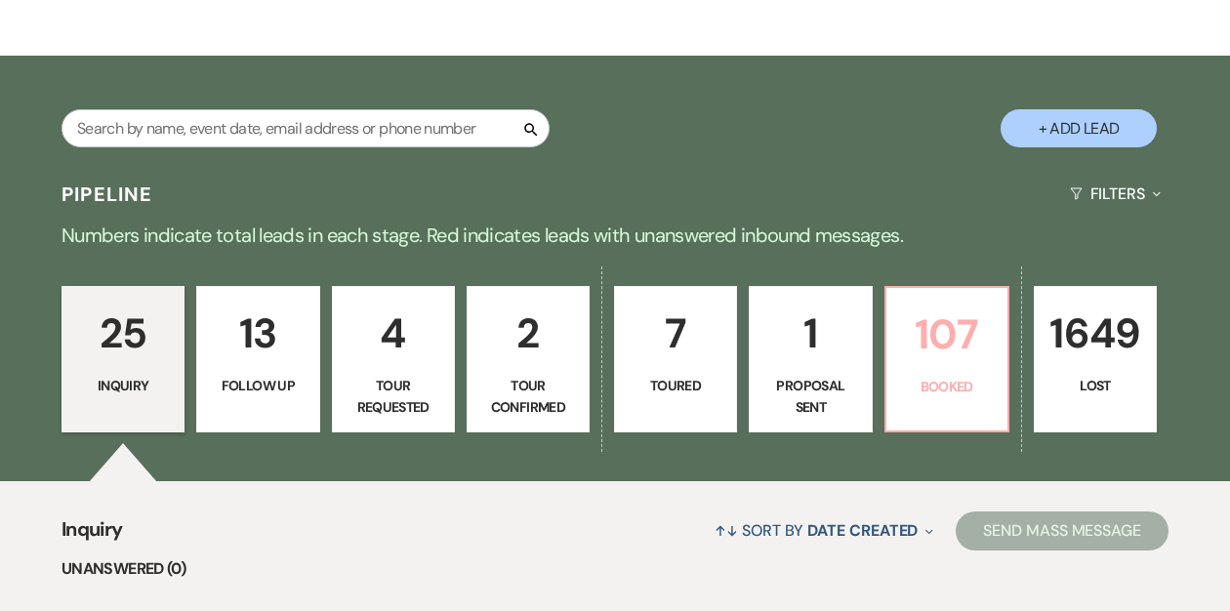
click at [930, 355] on p "107" at bounding box center [947, 334] width 98 height 65
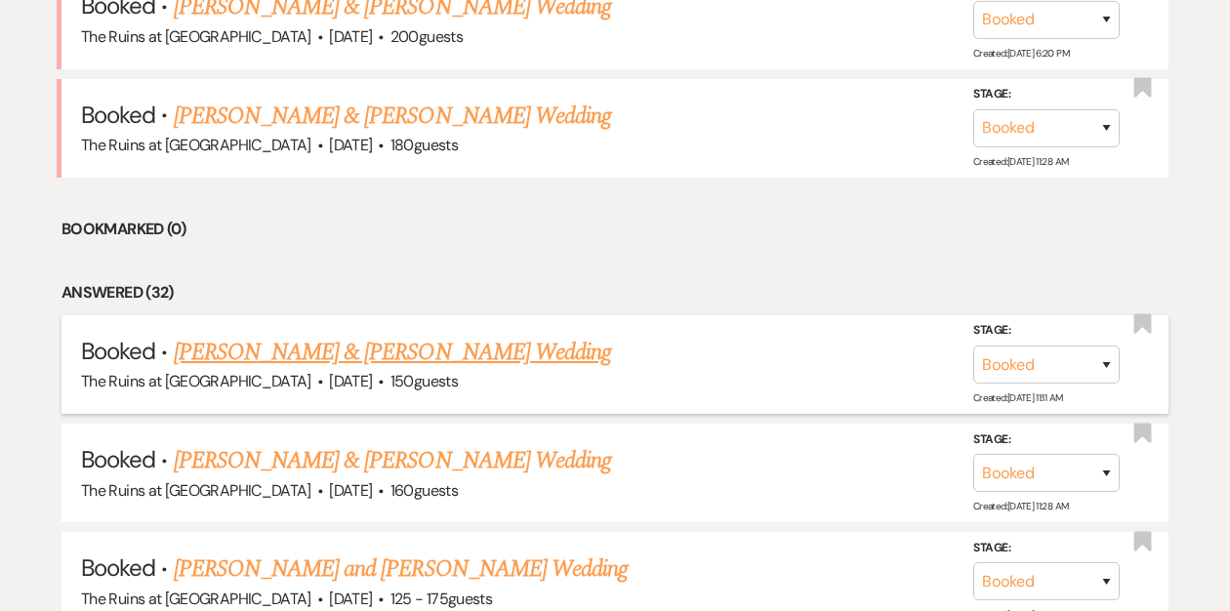
scroll to position [1322, 0]
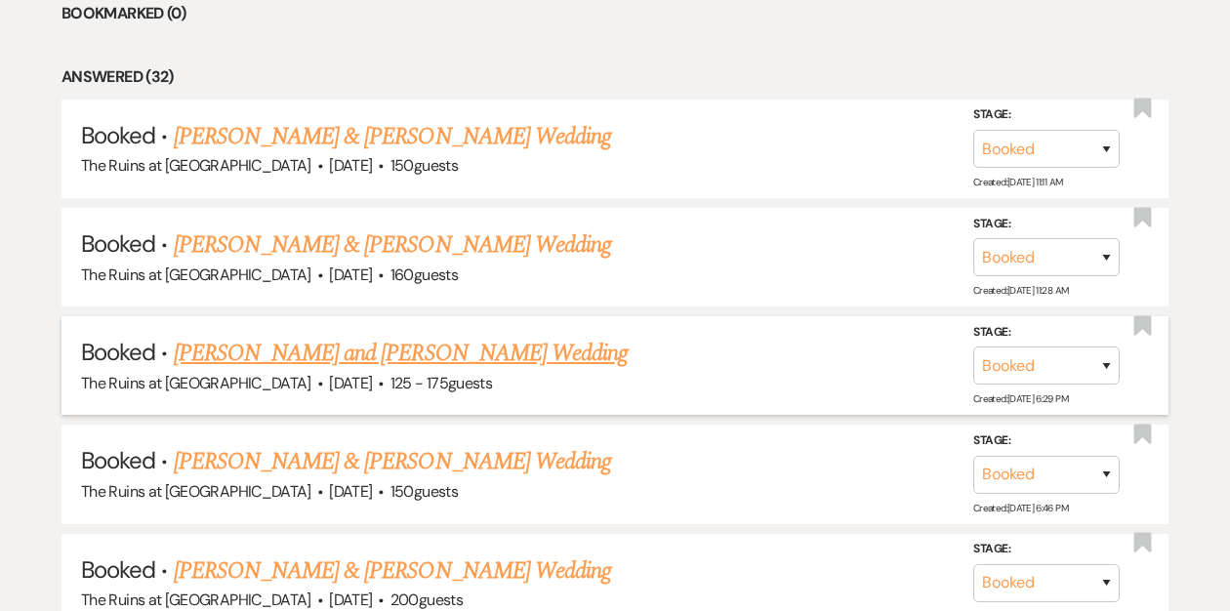
click at [349, 348] on link "[PERSON_NAME] and [PERSON_NAME] Wedding" at bounding box center [401, 353] width 455 height 35
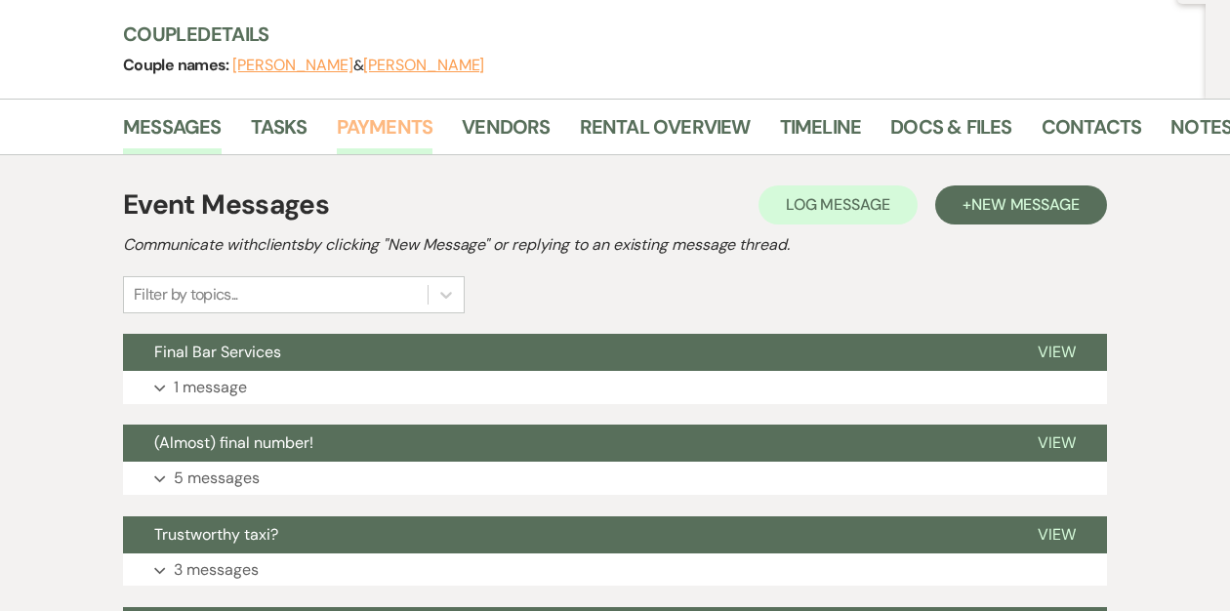
scroll to position [225, 0]
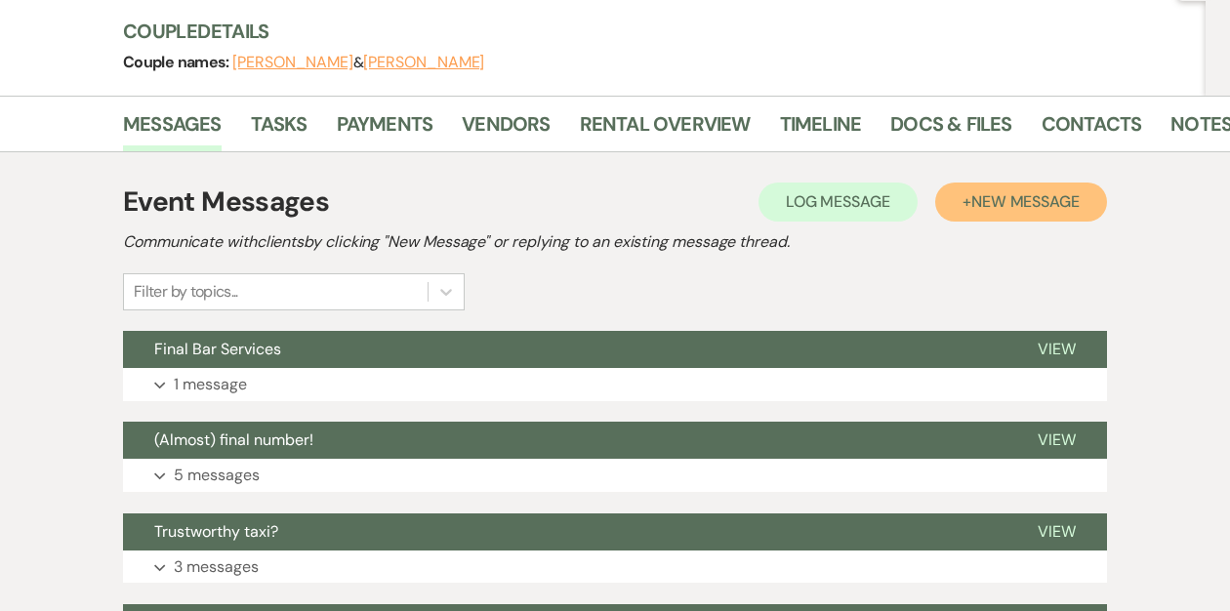
click at [956, 204] on button "+ New Message" at bounding box center [1021, 202] width 172 height 39
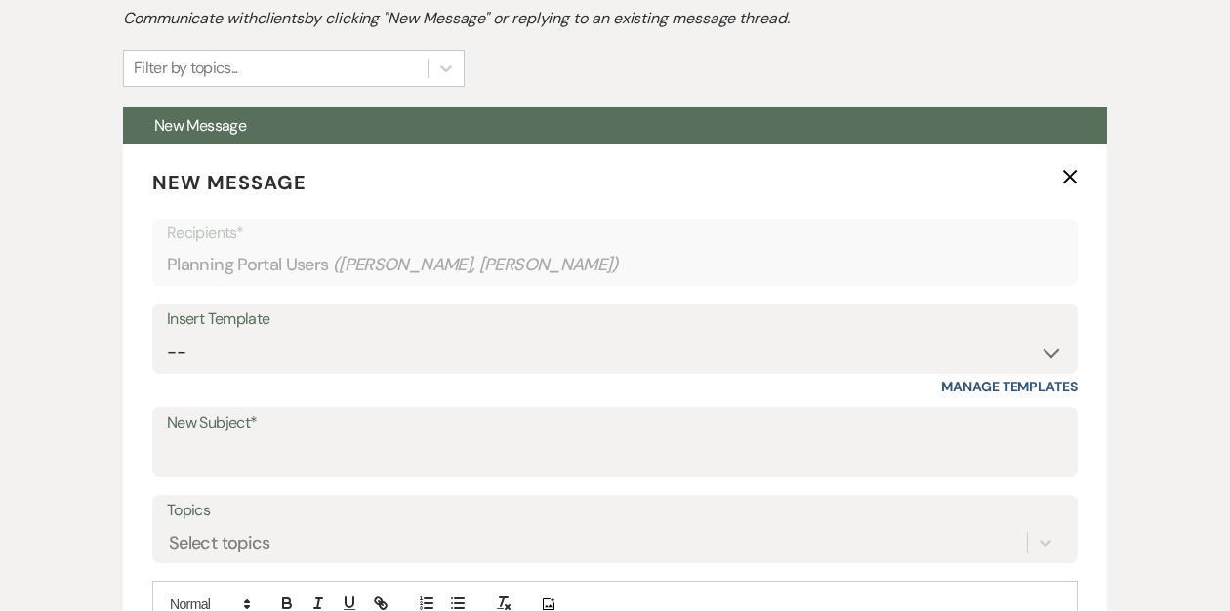
scroll to position [484, 0]
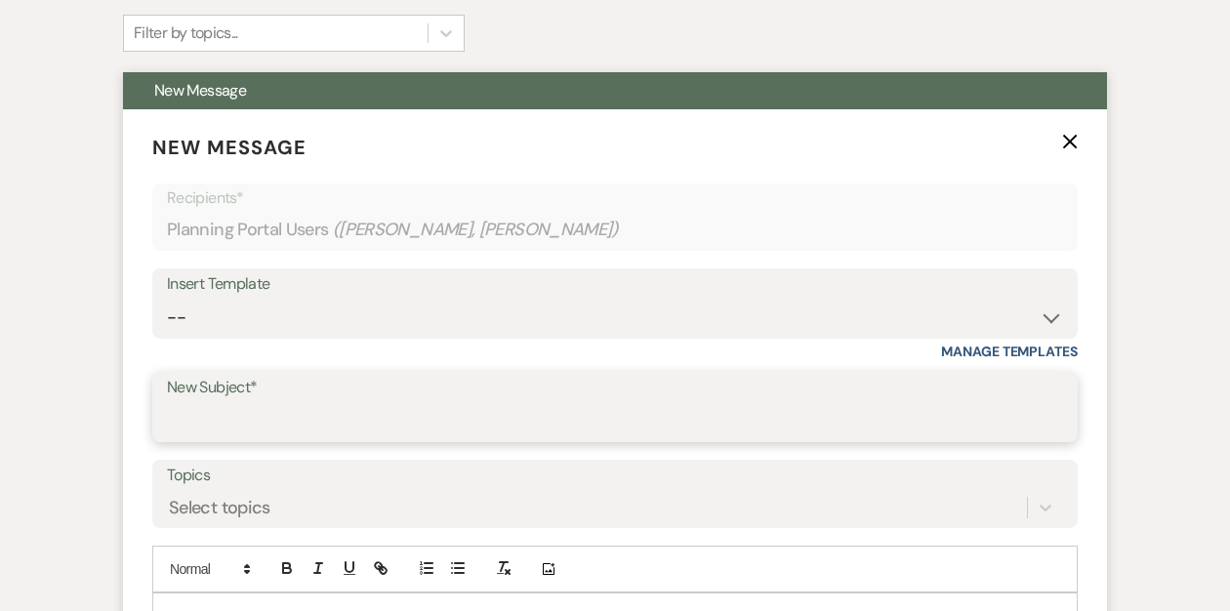
click at [549, 403] on input "New Subject*" at bounding box center [615, 421] width 896 height 38
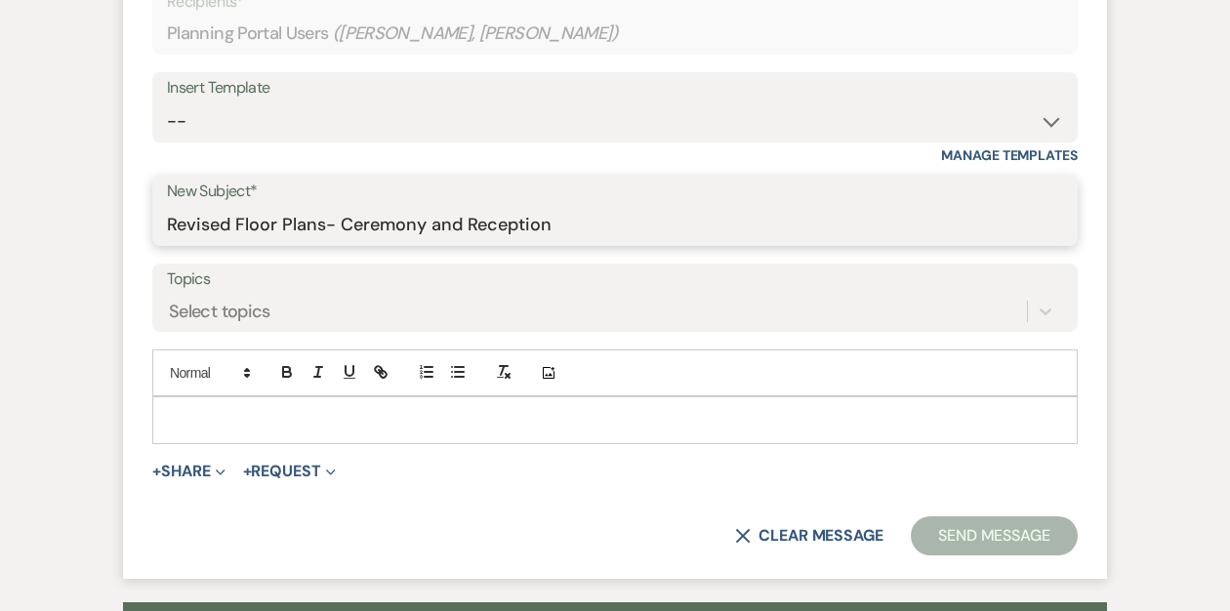
scroll to position [682, 0]
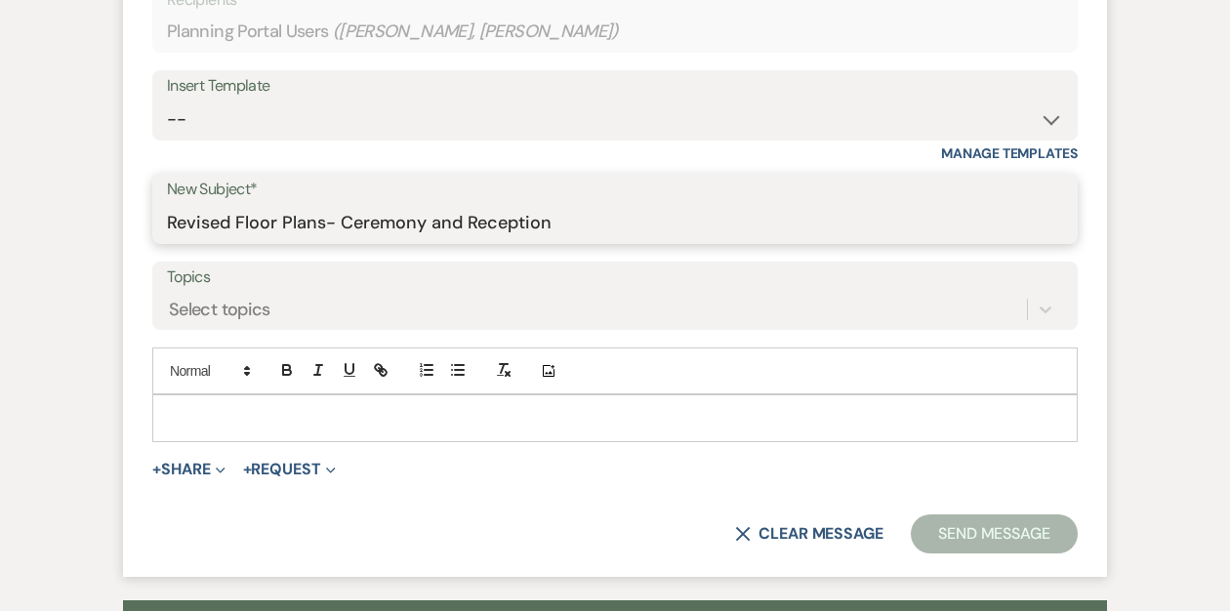
type input "Revised Floor Plans- Ceremony and Reception"
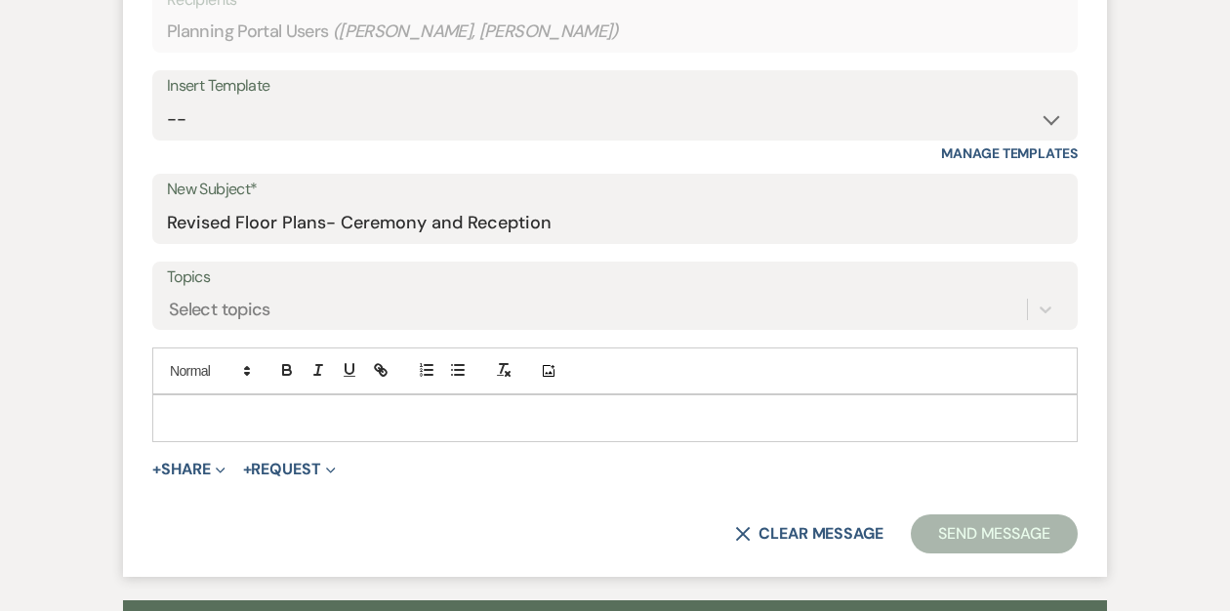
click at [311, 415] on p at bounding box center [615, 417] width 894 height 21
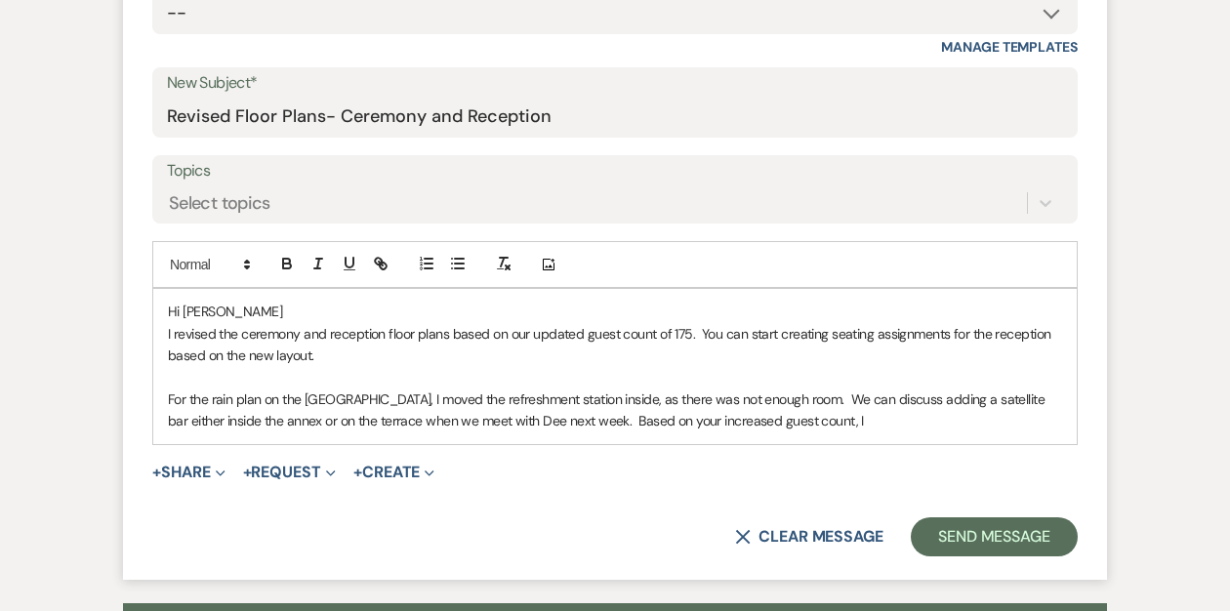
scroll to position [792, 0]
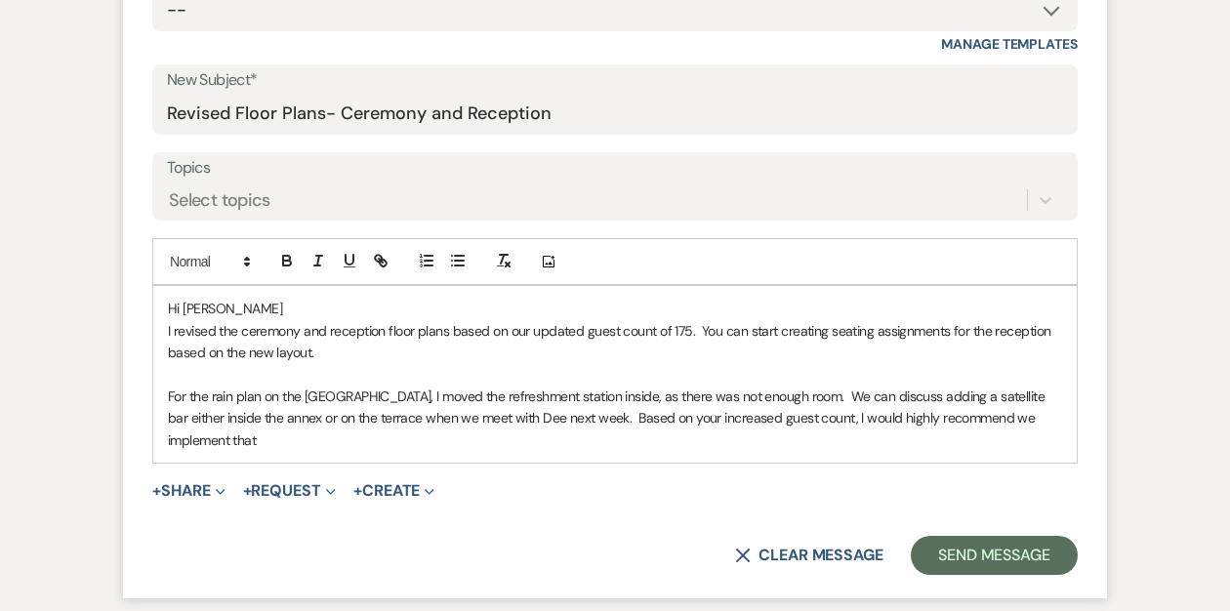
drag, startPoint x: 855, startPoint y: 420, endPoint x: 857, endPoint y: 431, distance: 11.9
click at [857, 431] on p "For the rain plan on the Moroccan bar terrace, I moved the refreshment station …" at bounding box center [615, 418] width 894 height 65
drag, startPoint x: 634, startPoint y: 417, endPoint x: 647, endPoint y: 431, distance: 19.4
click at [647, 431] on p "For the rain plan on the Moroccan bar terrace, I moved the refreshment station …" at bounding box center [615, 418] width 894 height 65
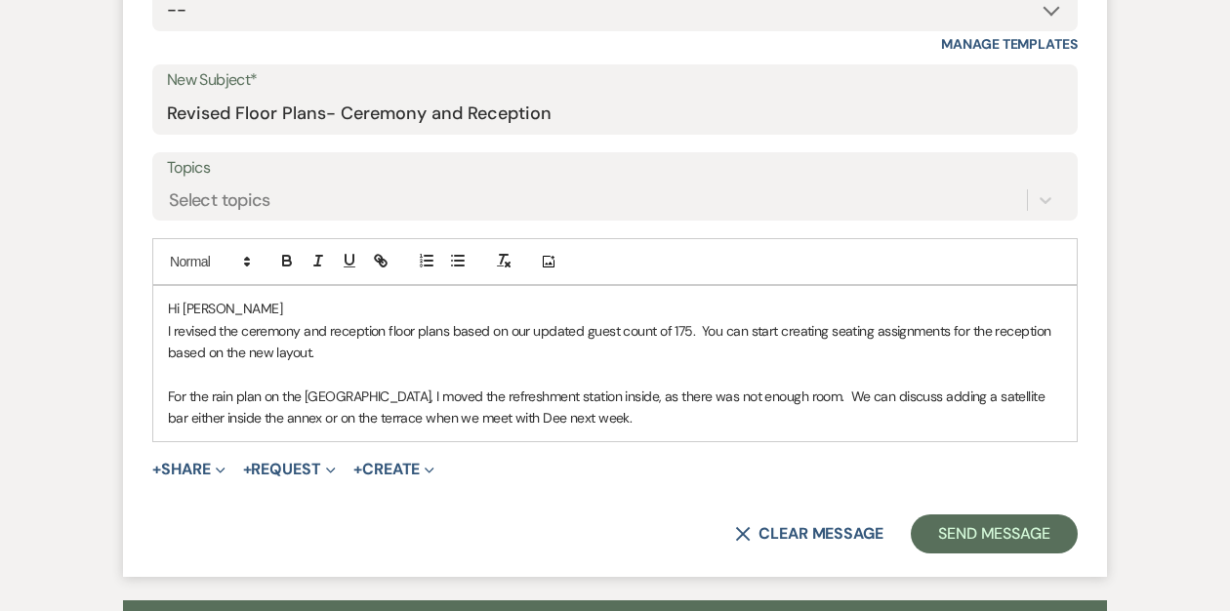
click at [644, 416] on p "For the rain plan on the Moroccan bar terrace, I moved the refreshment station …" at bounding box center [615, 408] width 894 height 44
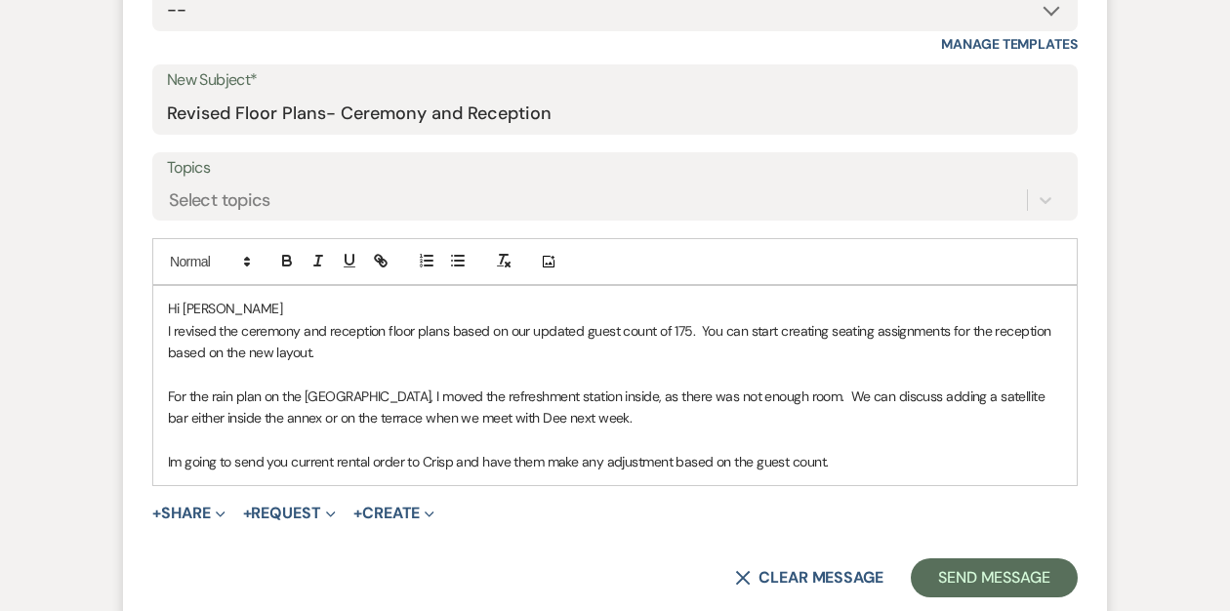
click at [287, 463] on p "Im going to send you current rental order to Crisp and have them make any adjus…" at bounding box center [615, 461] width 894 height 21
click at [855, 457] on p "Im going to send your current rental order to Crisp and have them make any adju…" at bounding box center [615, 461] width 894 height 21
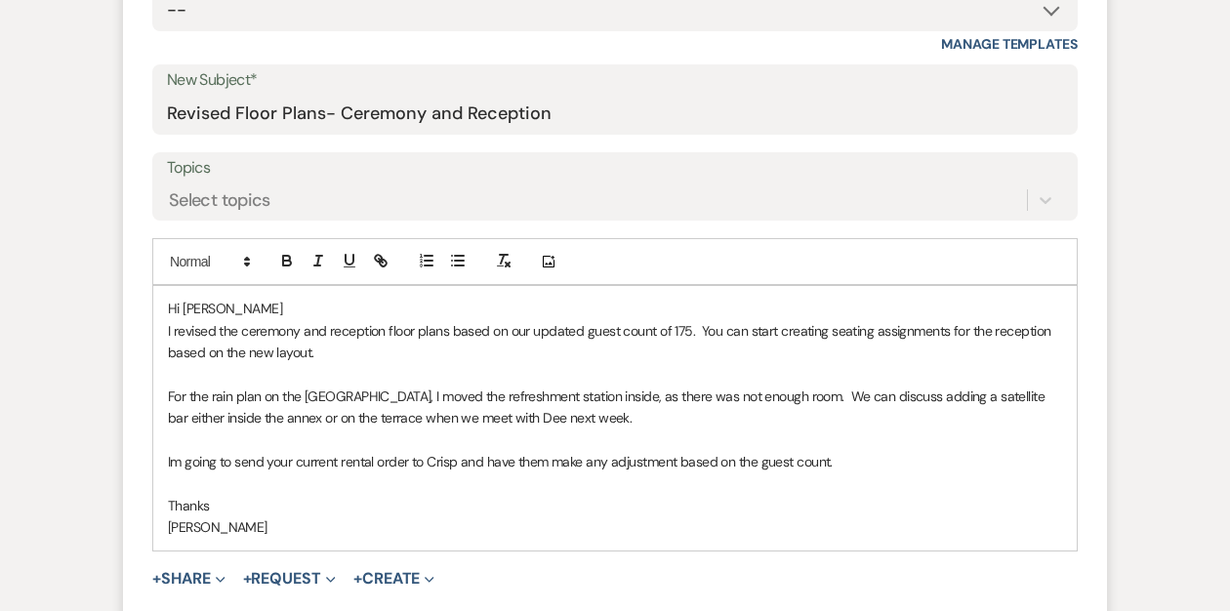
scroll to position [901, 0]
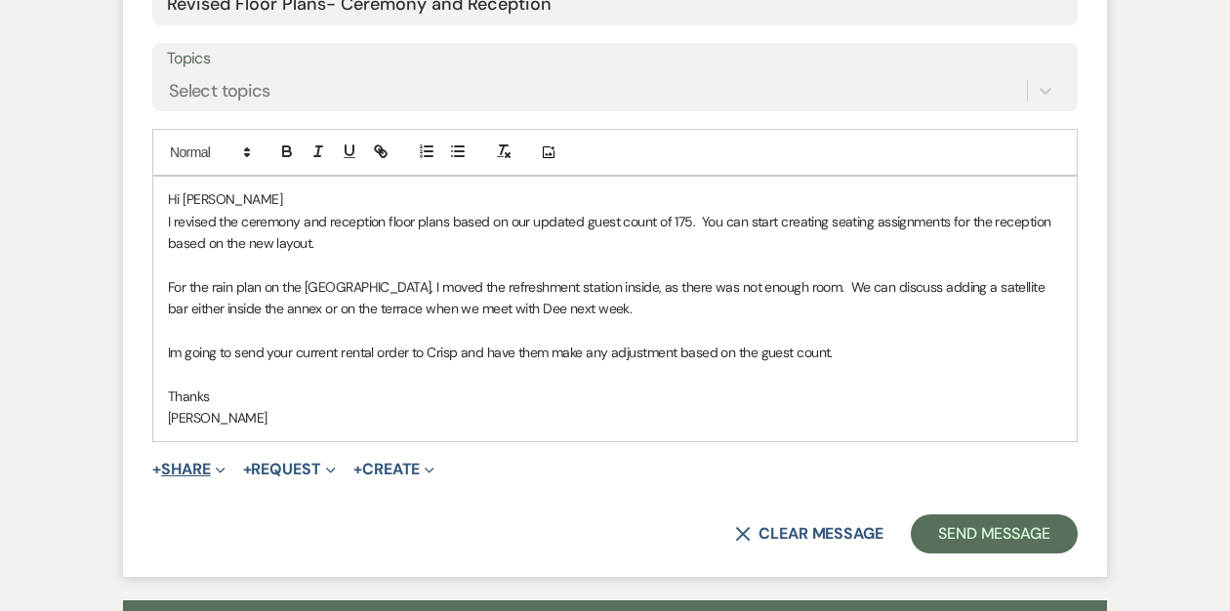
click at [188, 469] on button "+ Share Expand" at bounding box center [188, 470] width 73 height 16
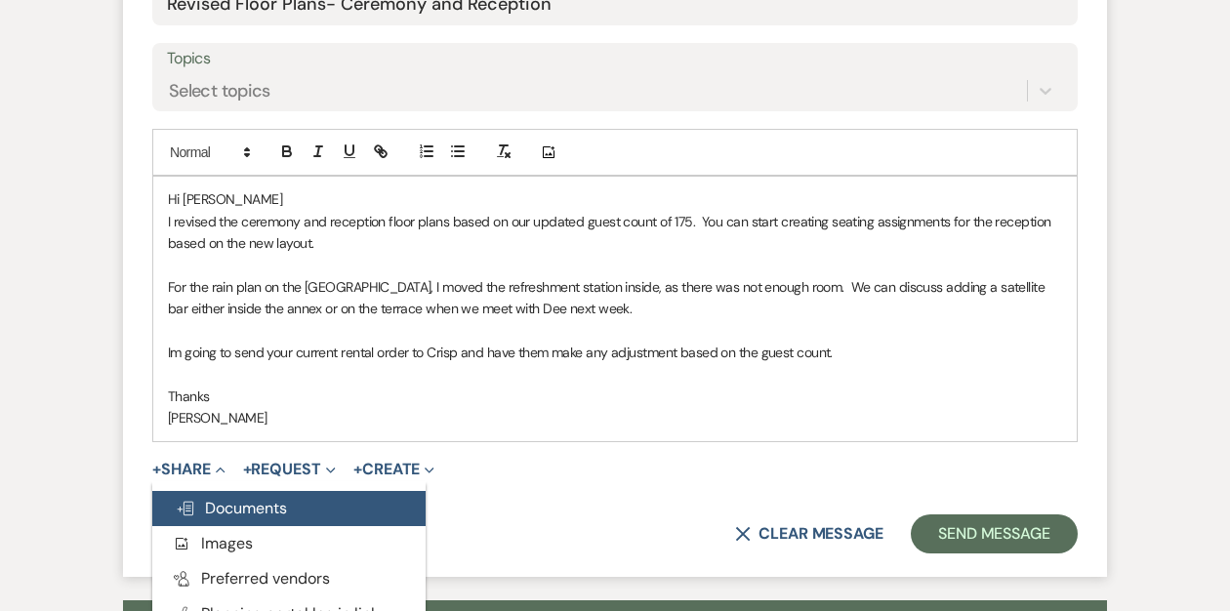
click at [224, 513] on span "Doc Upload Documents" at bounding box center [231, 508] width 111 height 20
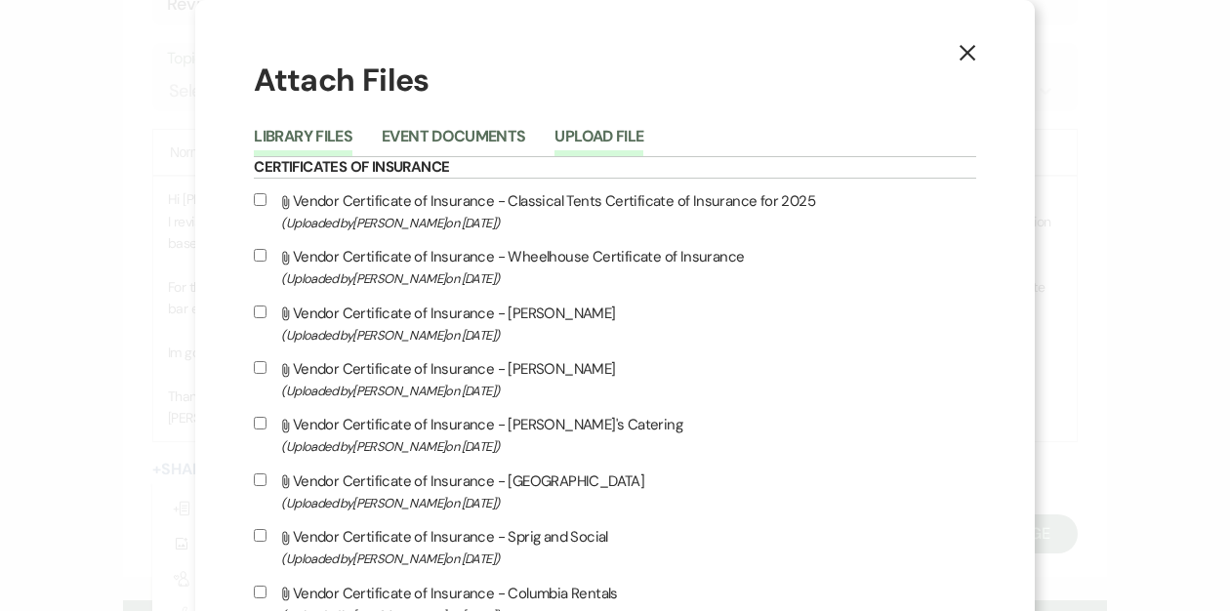
click at [643, 142] on button "Upload File" at bounding box center [598, 142] width 89 height 27
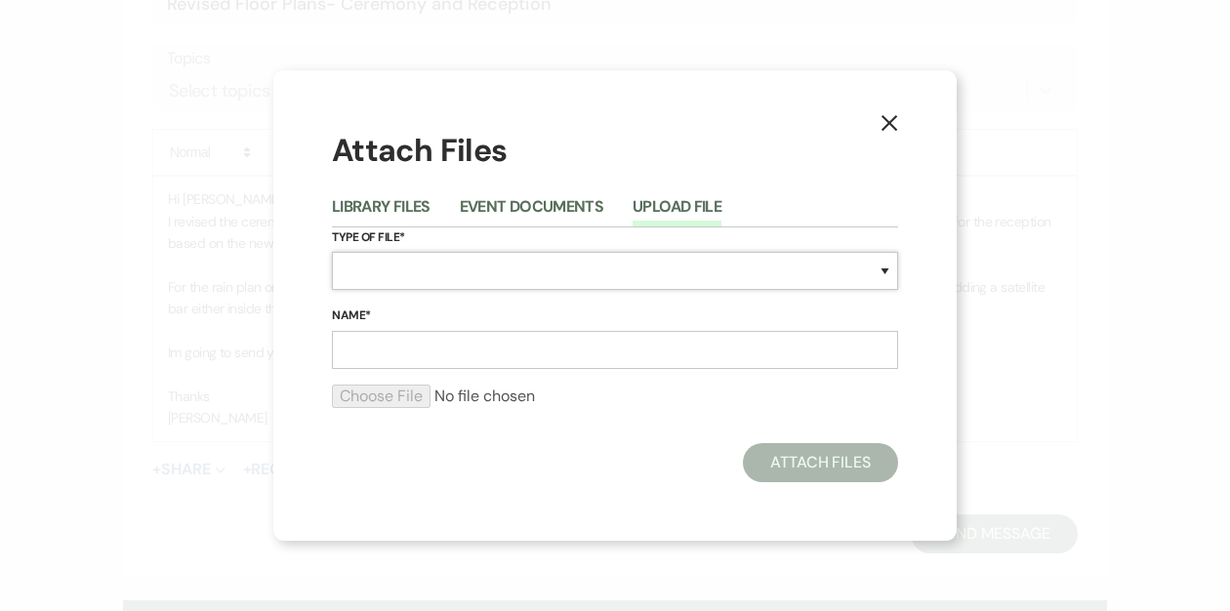
click at [446, 266] on select "Special Event Insurance Vendor Certificate of Insurance Contracts / Rental Agre…" at bounding box center [615, 271] width 566 height 38
select select "24"
click at [332, 252] on select "Special Event Insurance Vendor Certificate of Insurance Contracts / Rental Agre…" at bounding box center [615, 271] width 566 height 38
click at [382, 352] on input "Name*" at bounding box center [615, 350] width 566 height 38
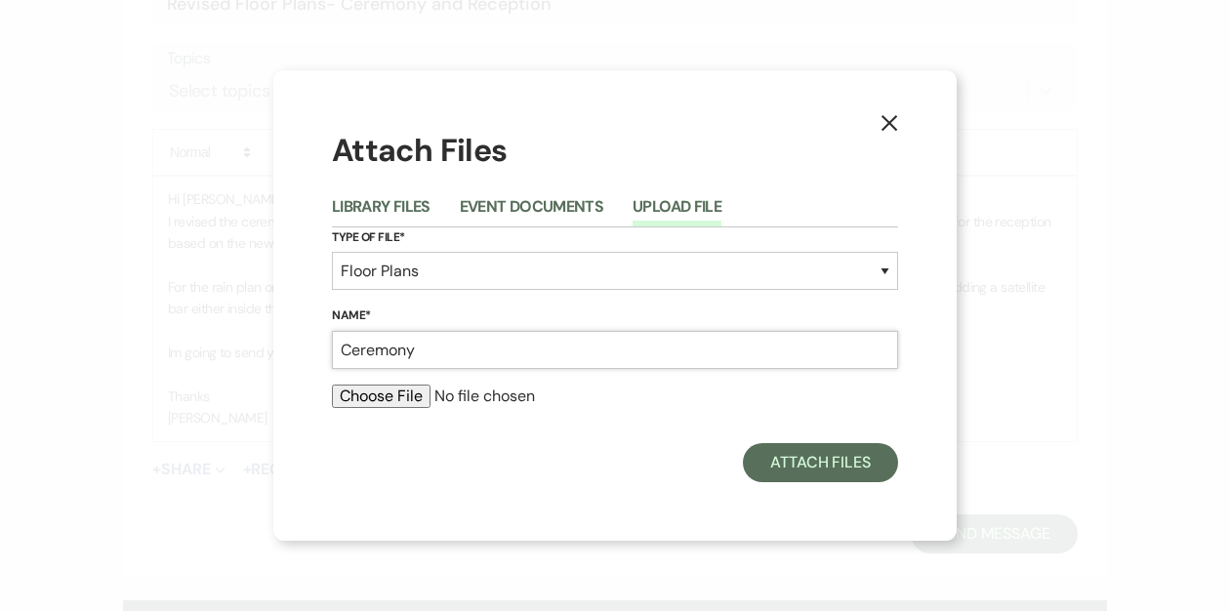
type input "Ceremony"
click at [354, 402] on input "file" at bounding box center [615, 396] width 566 height 23
type input "C:\fakepath\ceremony- deere pond (3).pdf"
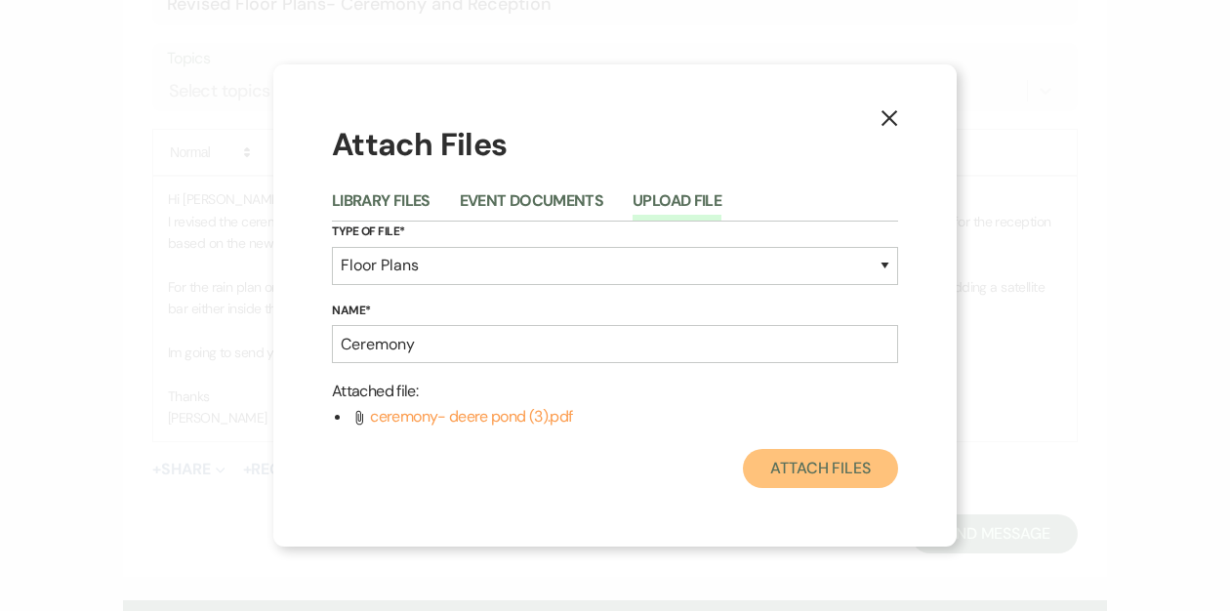
click at [805, 474] on button "Attach Files" at bounding box center [820, 468] width 155 height 39
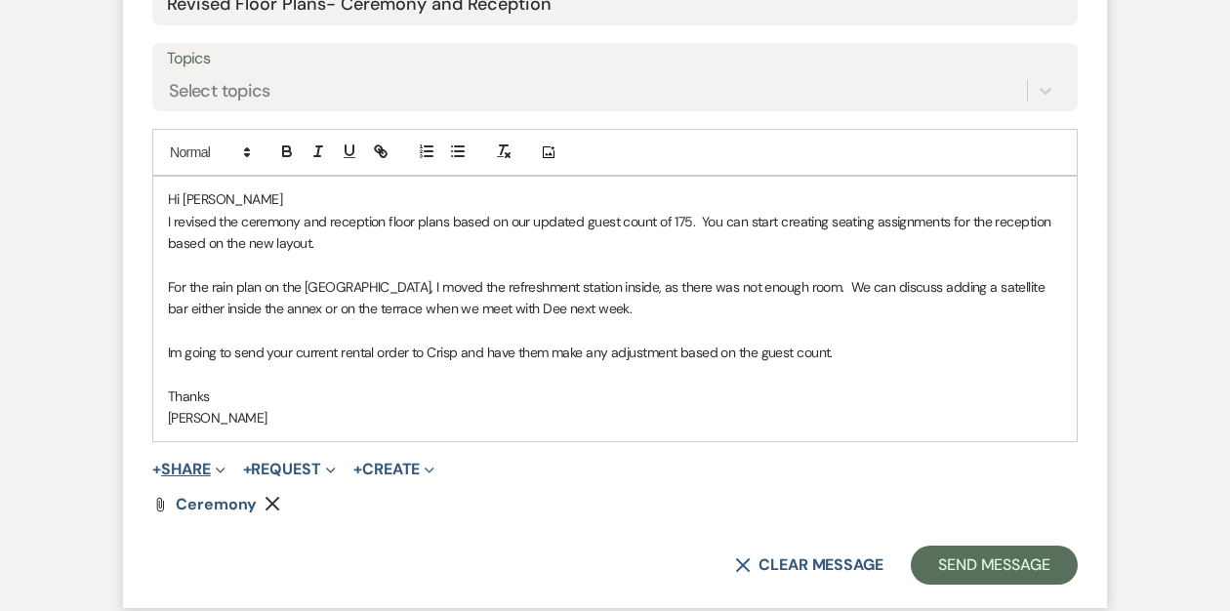
click at [193, 468] on button "+ Share Expand" at bounding box center [188, 470] width 73 height 16
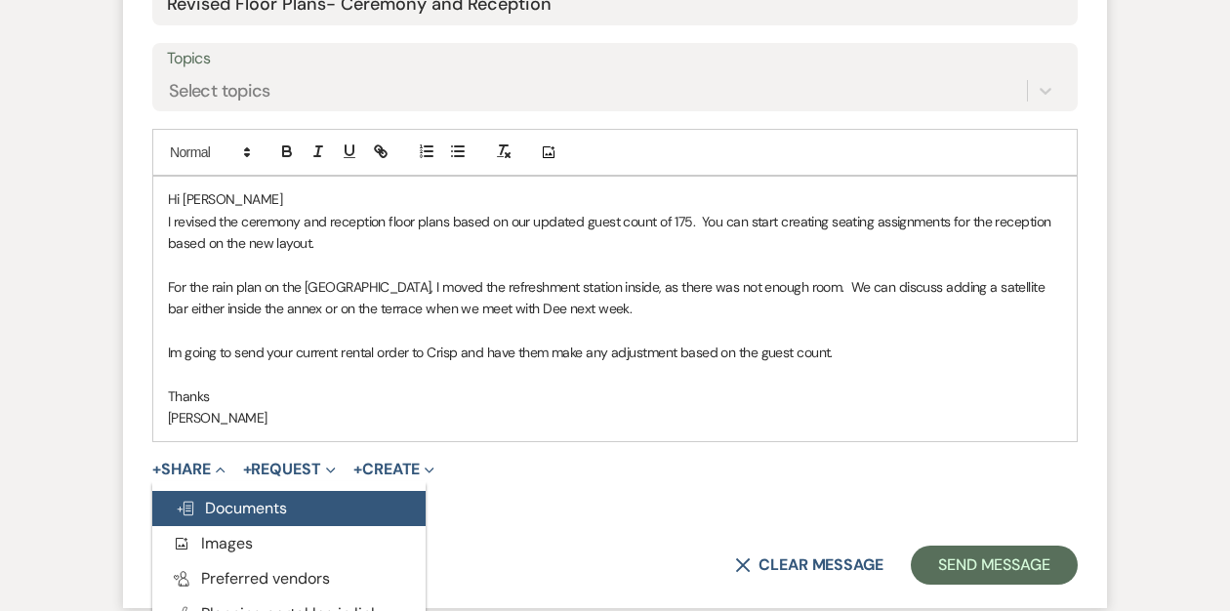
click at [212, 506] on span "Doc Upload Documents" at bounding box center [231, 508] width 111 height 20
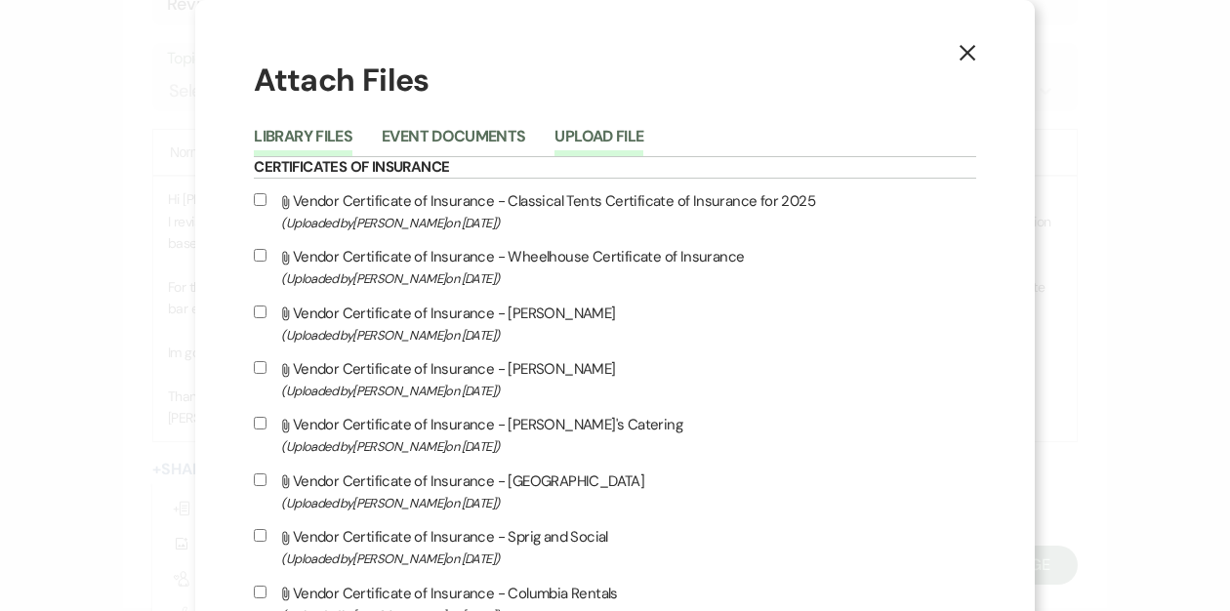
click at [643, 138] on button "Upload File" at bounding box center [598, 142] width 89 height 27
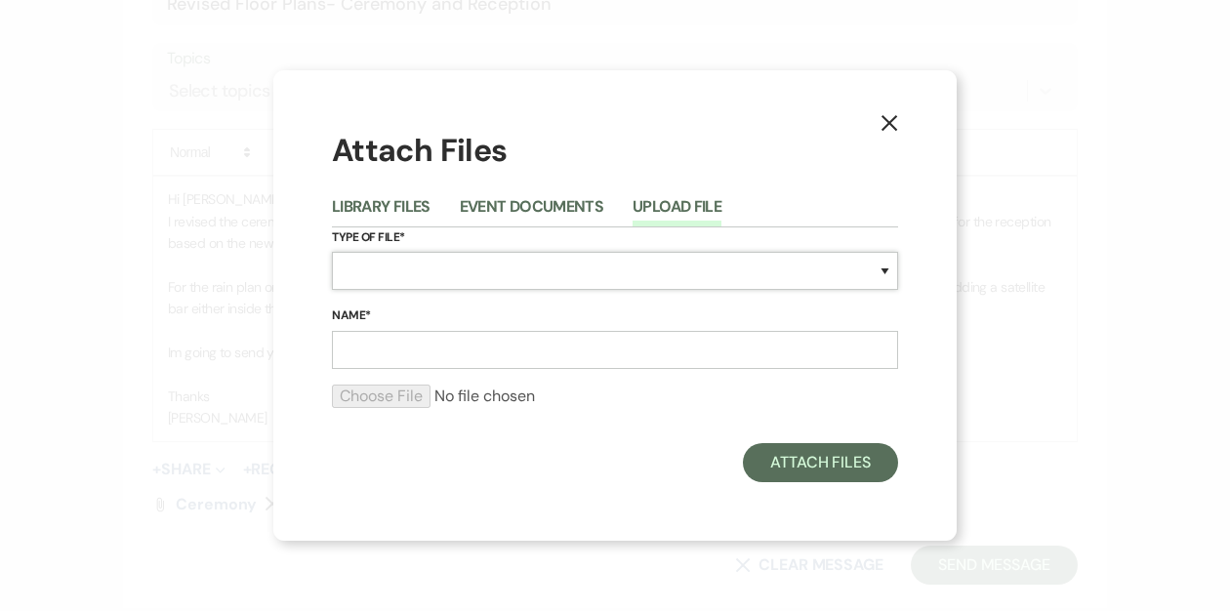
click at [475, 280] on select "Special Event Insurance Vendor Certificate of Insurance Contracts / Rental Agre…" at bounding box center [615, 271] width 566 height 38
select select "24"
click at [332, 252] on select "Special Event Insurance Vendor Certificate of Insurance Contracts / Rental Agre…" at bounding box center [615, 271] width 566 height 38
click at [409, 355] on input "Name*" at bounding box center [615, 350] width 566 height 38
type input "ceremony rain plan"
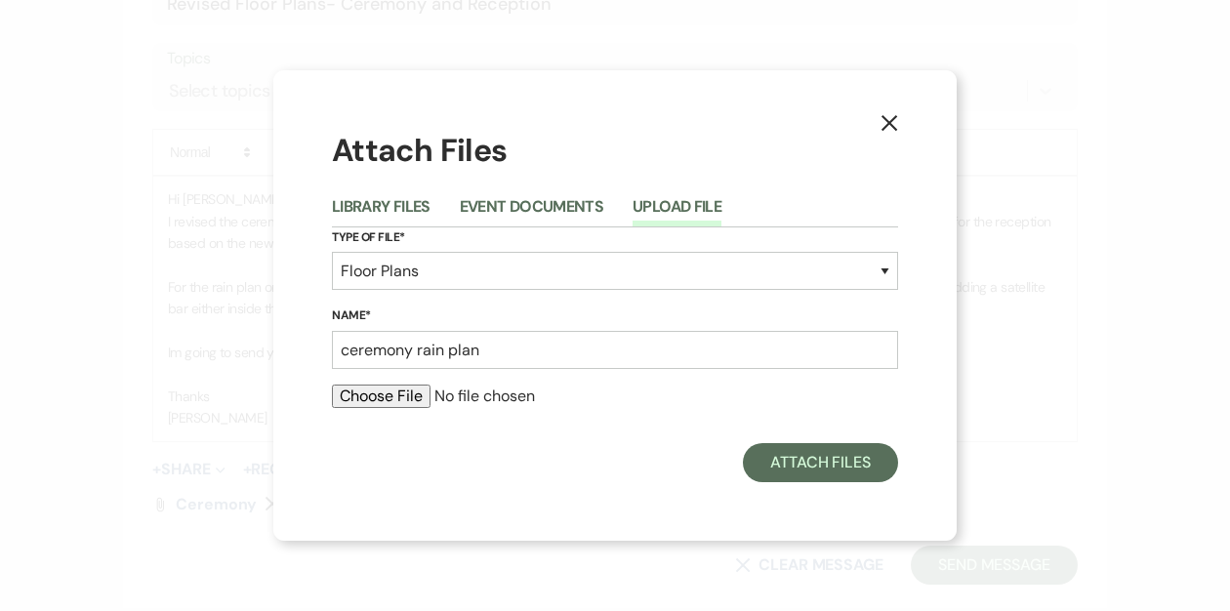
click at [360, 394] on input "file" at bounding box center [615, 396] width 566 height 23
type input "C:\fakepath\Ceremony- Moroccan Bar Terrace.pdf"
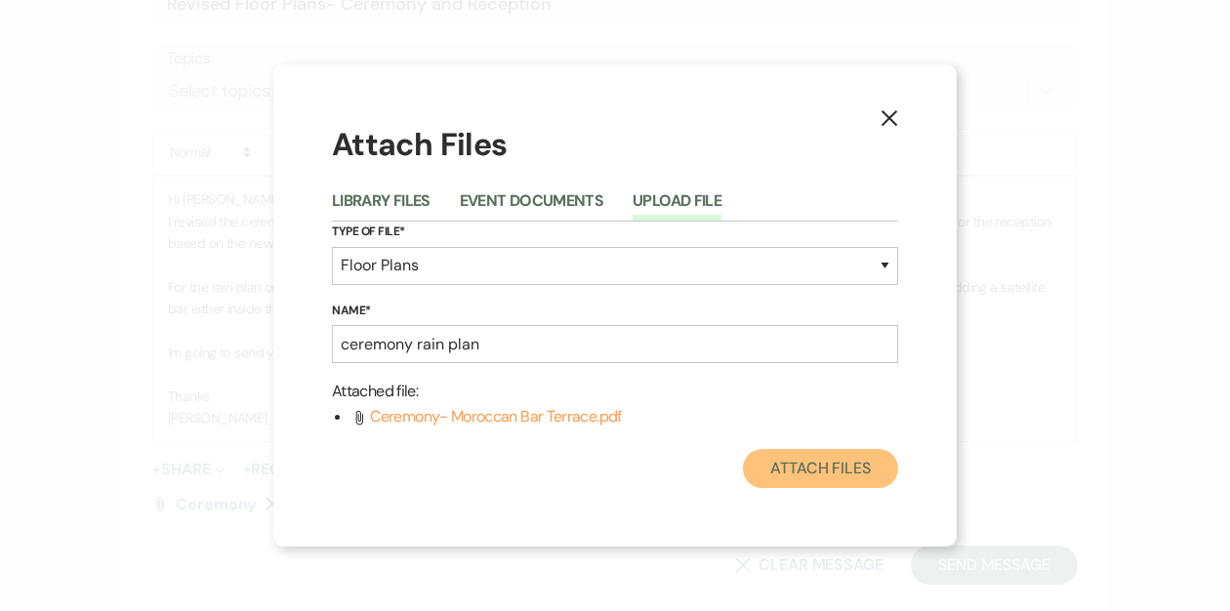
click at [774, 468] on button "Attach Files" at bounding box center [820, 468] width 155 height 39
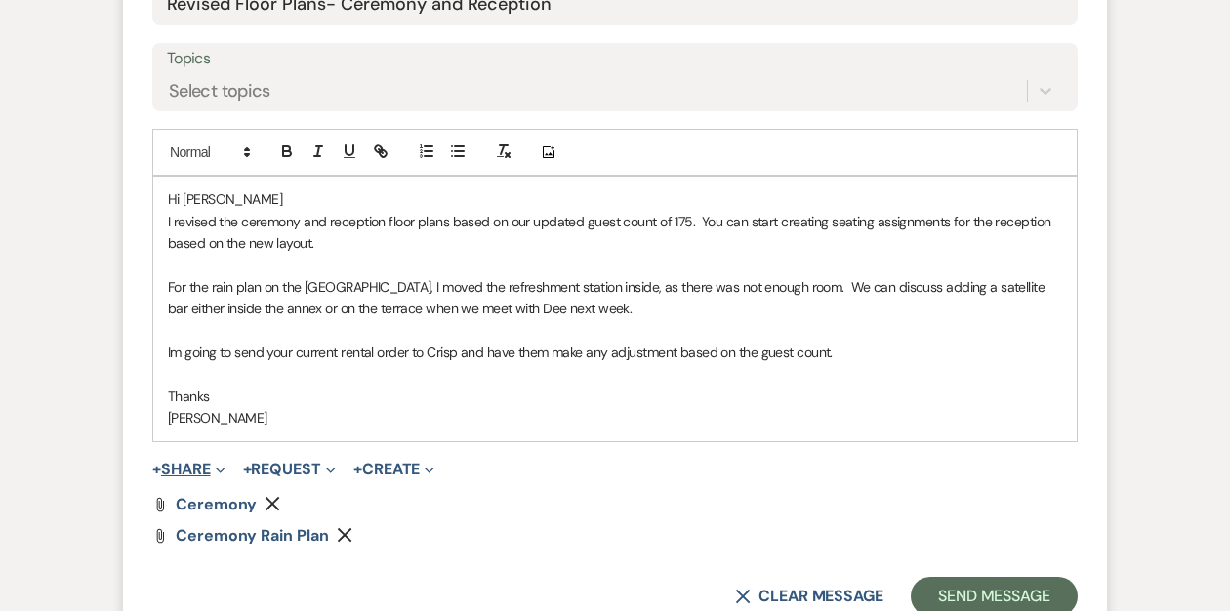
click at [175, 468] on button "+ Share Expand" at bounding box center [188, 470] width 73 height 16
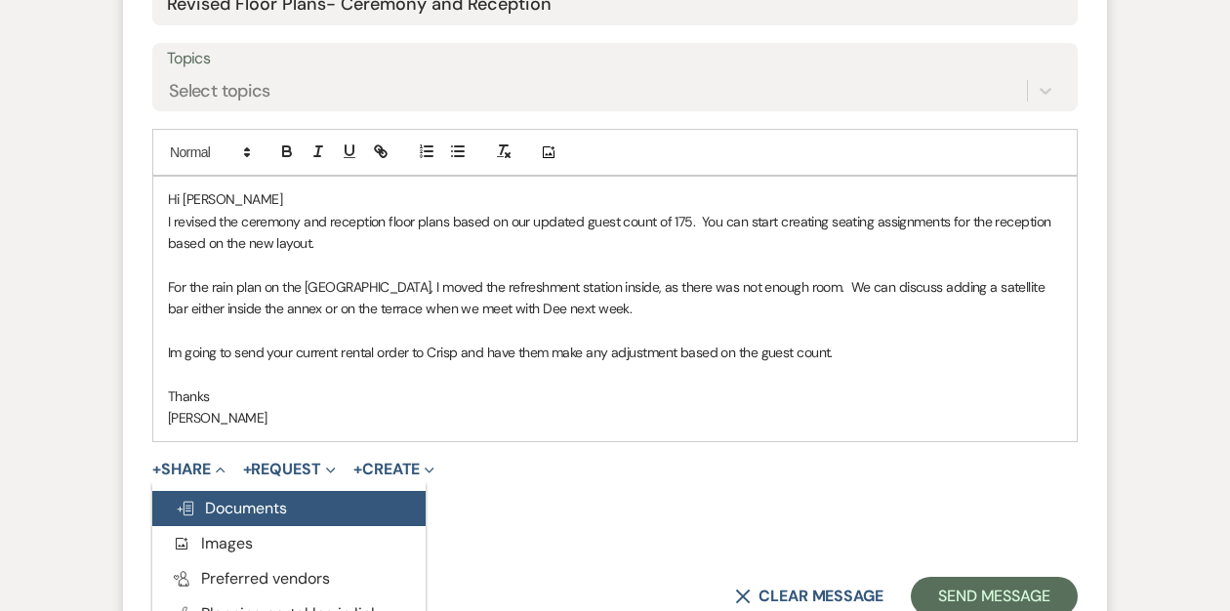
click at [259, 503] on span "Doc Upload Documents" at bounding box center [231, 508] width 111 height 20
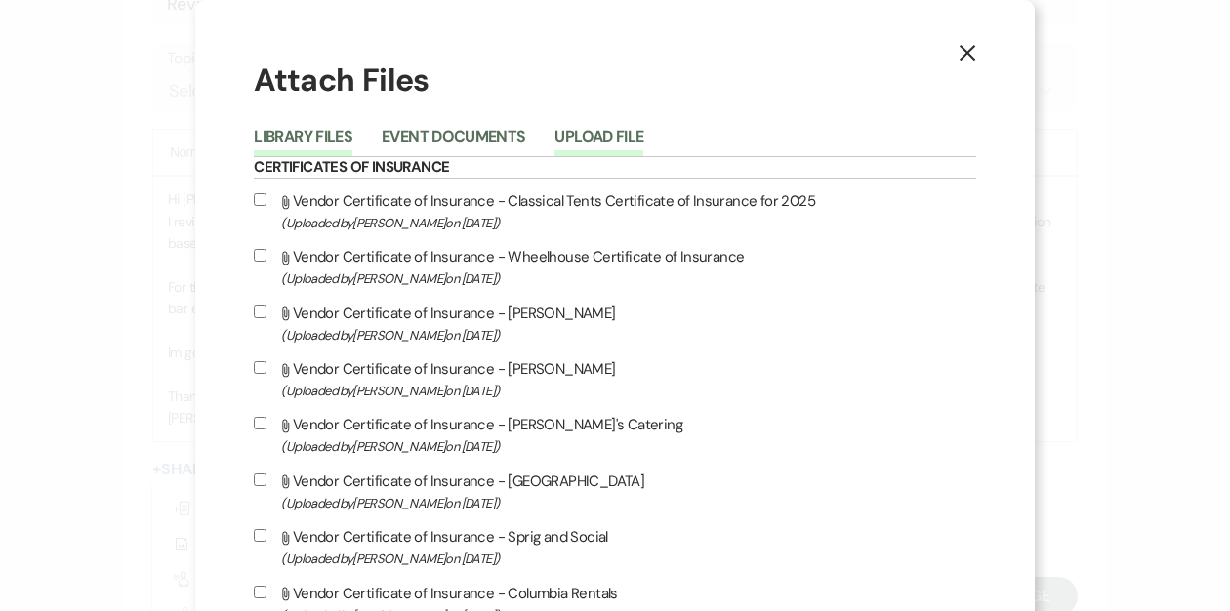
click at [643, 135] on button "Upload File" at bounding box center [598, 142] width 89 height 27
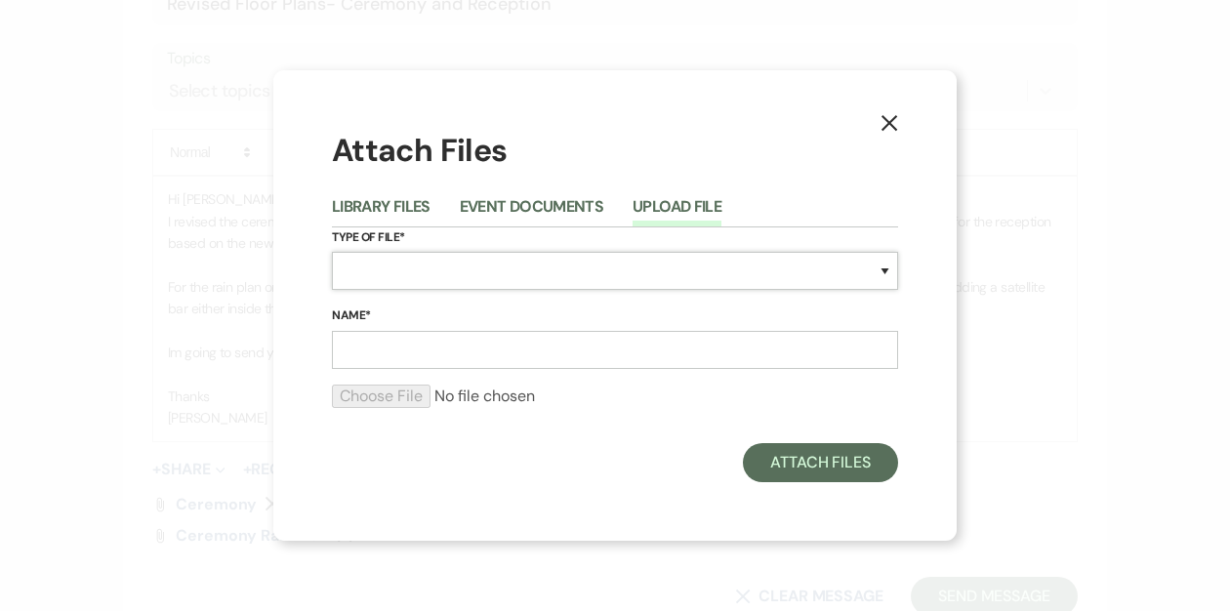
click at [507, 281] on select "Special Event Insurance Vendor Certificate of Insurance Contracts / Rental Agre…" at bounding box center [615, 271] width 566 height 38
select select "24"
click at [332, 252] on select "Special Event Insurance Vendor Certificate of Insurance Contracts / Rental Agre…" at bounding box center [615, 271] width 566 height 38
click at [417, 349] on input "Name*" at bounding box center [615, 350] width 566 height 38
type input "reception"
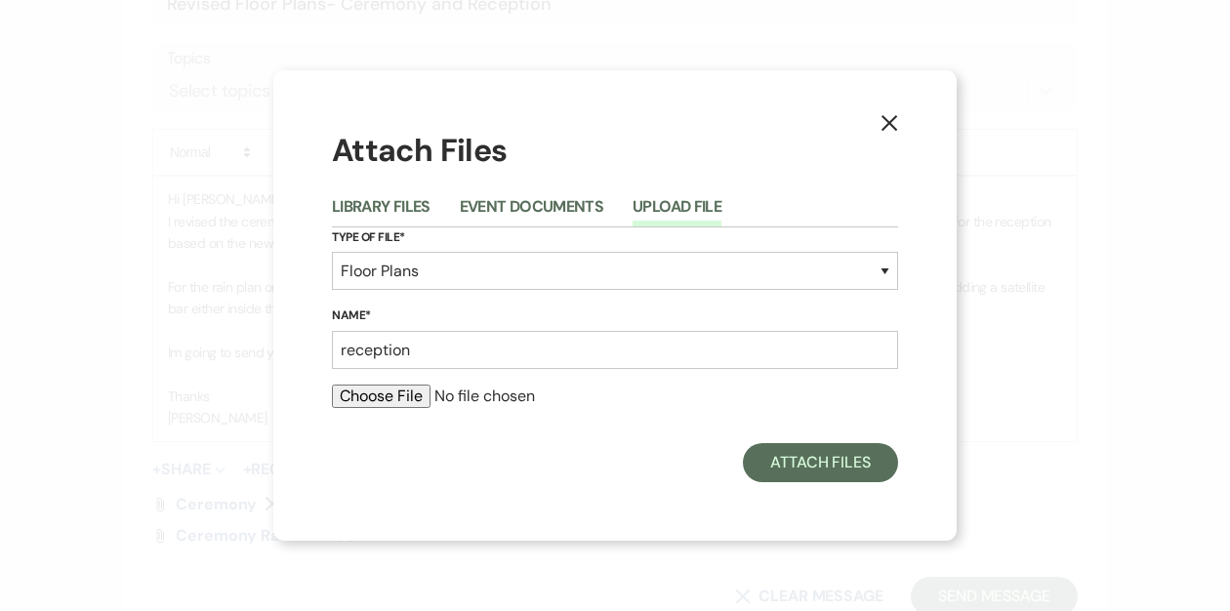
click at [395, 425] on div "Attach Files Library Files Event Documents Upload File Type of File* Special Ev…" at bounding box center [615, 305] width 566 height 353
click at [389, 394] on input "file" at bounding box center [615, 396] width 566 height 23
type input "C:\fakepath\reception (6).pdf"
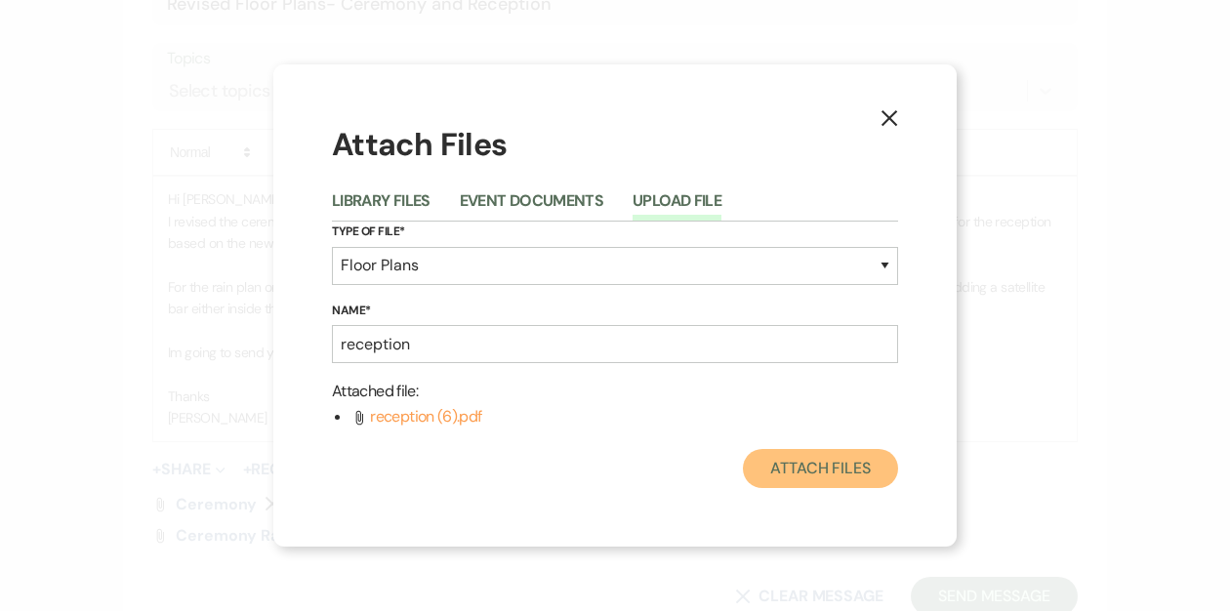
click at [841, 461] on button "Attach Files" at bounding box center [820, 468] width 155 height 39
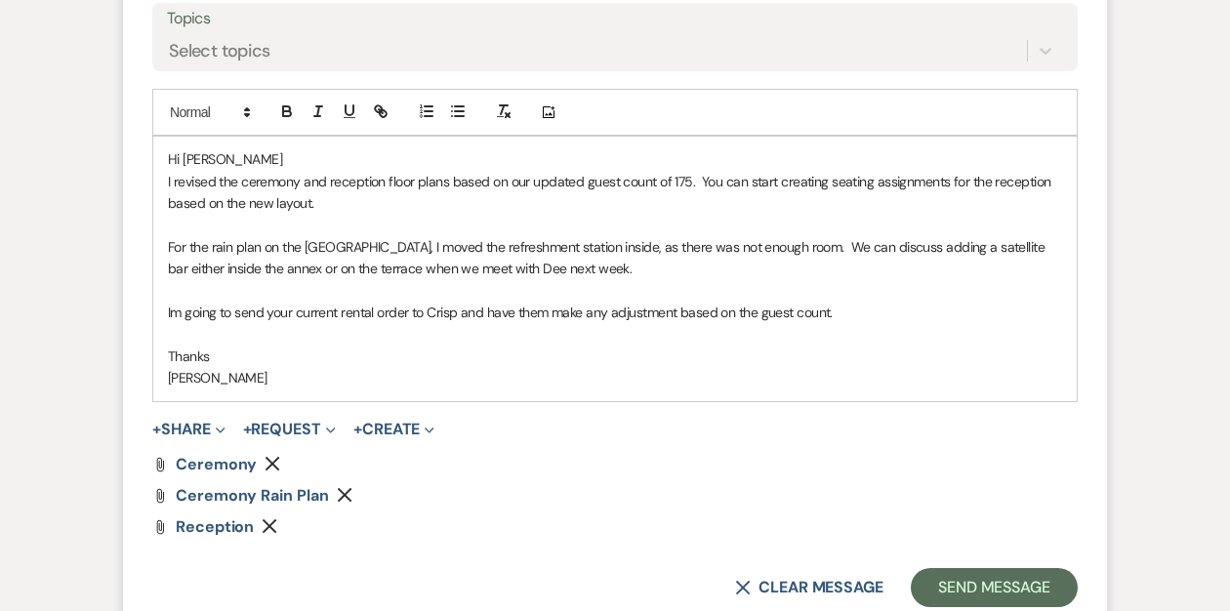
scroll to position [942, 0]
click at [986, 577] on button "Send Message" at bounding box center [994, 586] width 167 height 39
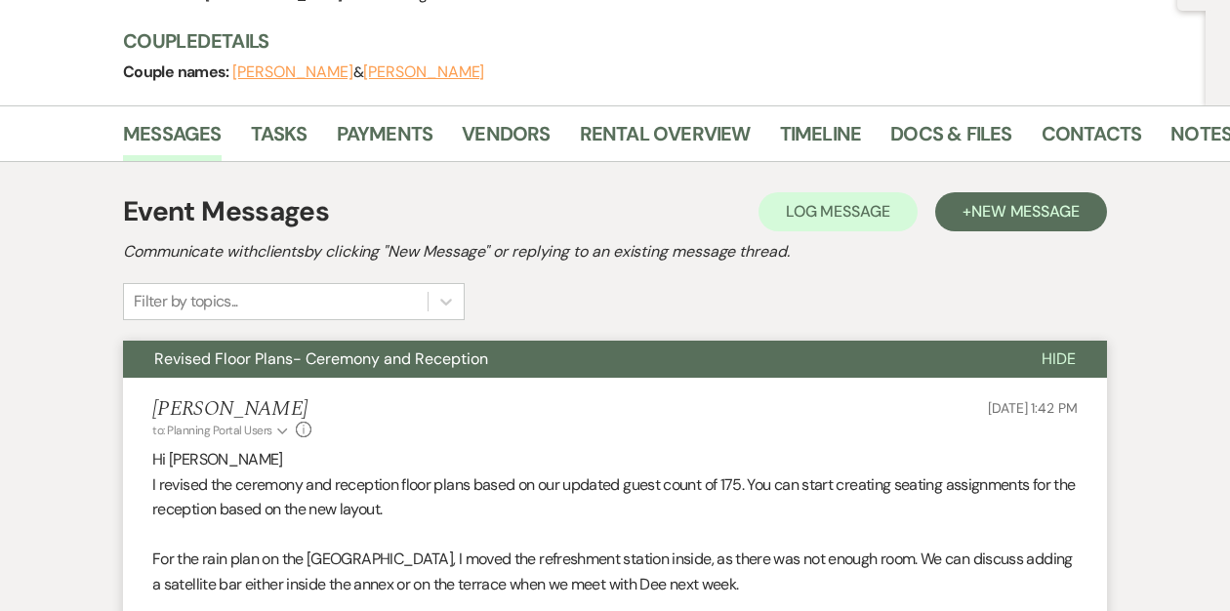
scroll to position [0, 0]
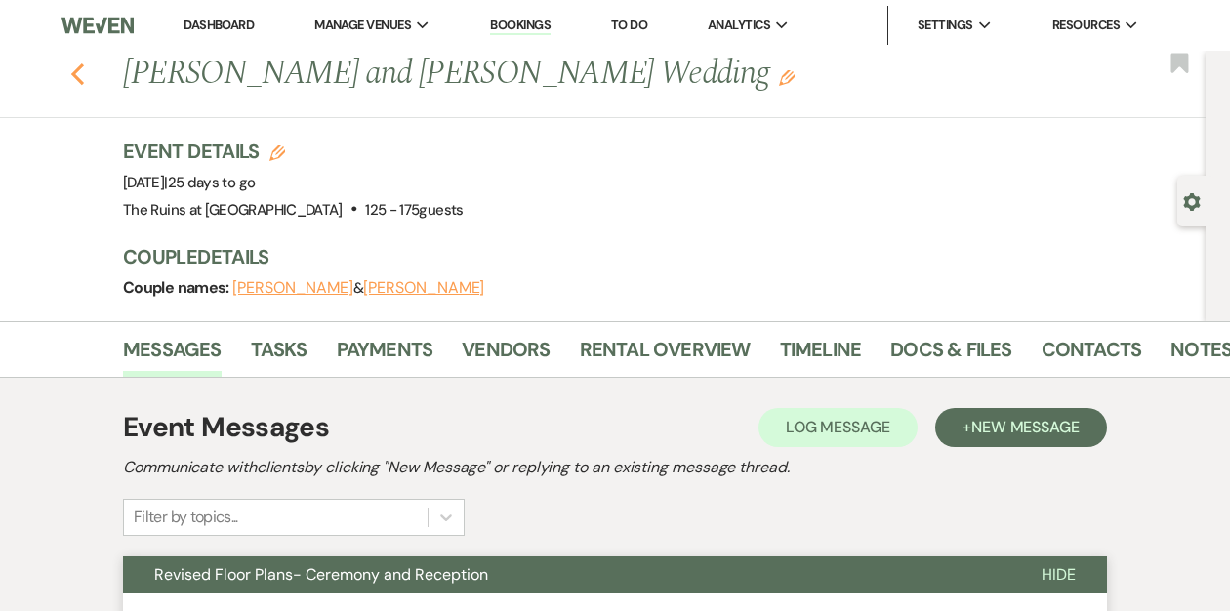
click at [72, 64] on icon "Previous" at bounding box center [77, 73] width 15 height 23
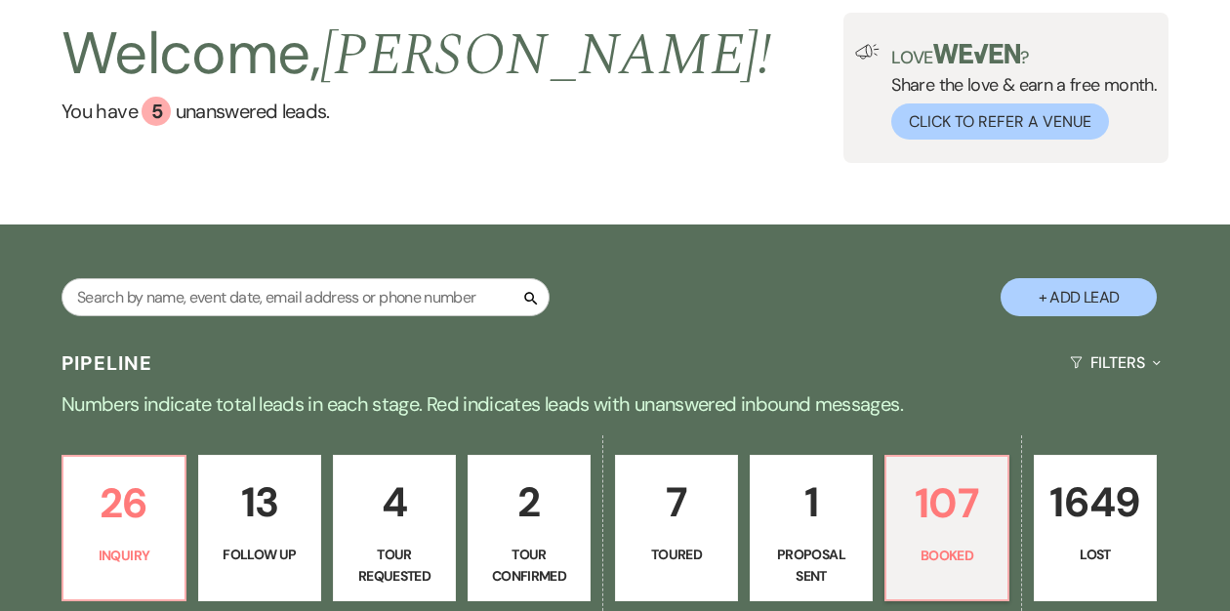
scroll to position [258, 0]
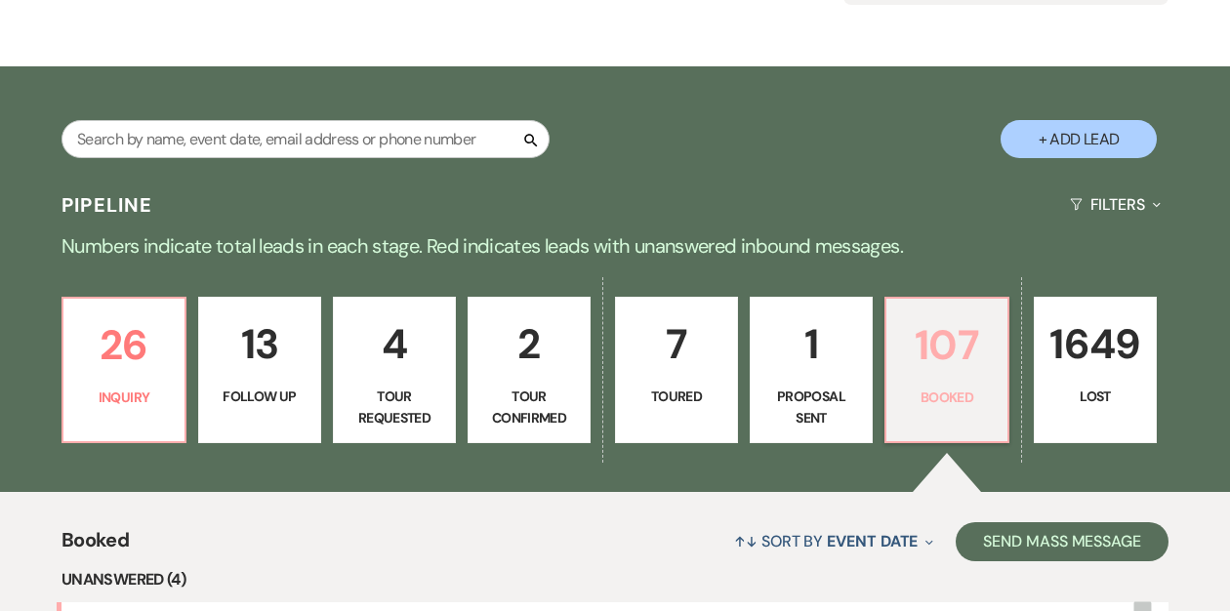
click at [932, 348] on p "107" at bounding box center [947, 344] width 98 height 65
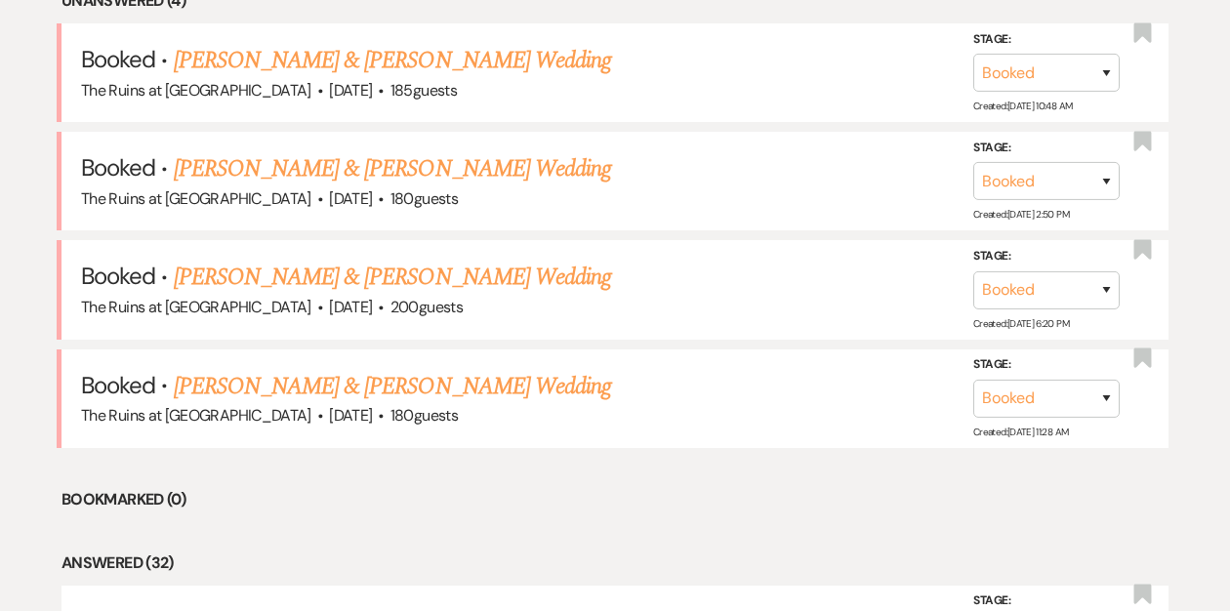
scroll to position [838, 0]
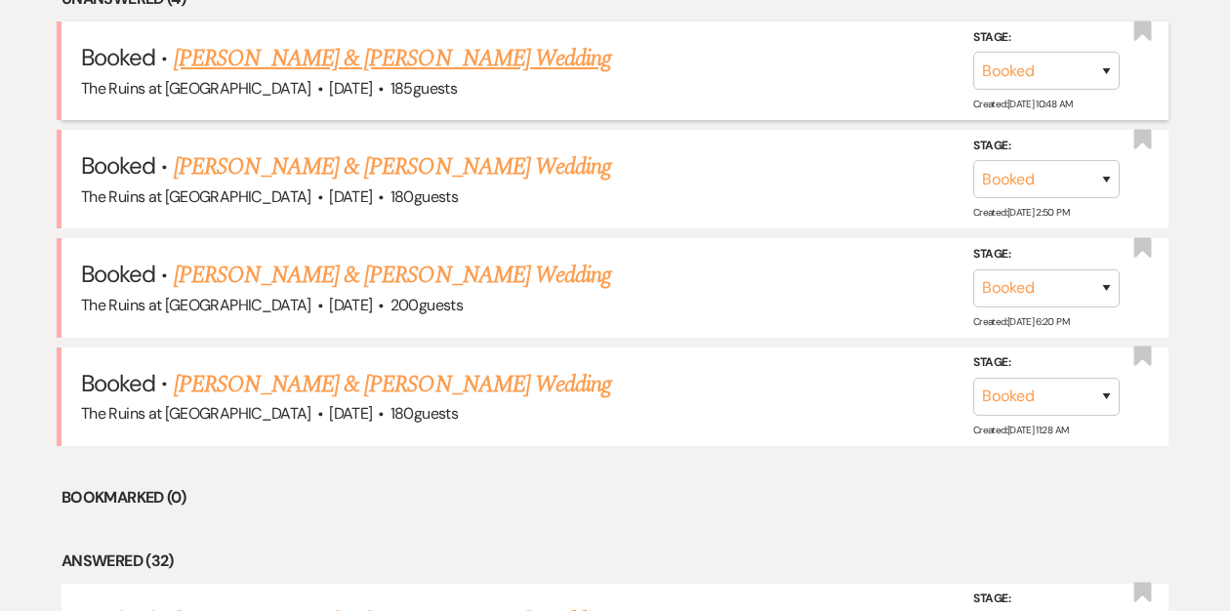
click at [299, 60] on link "Samara Petigrow & Doug Gusick's Wedding" at bounding box center [392, 58] width 437 height 35
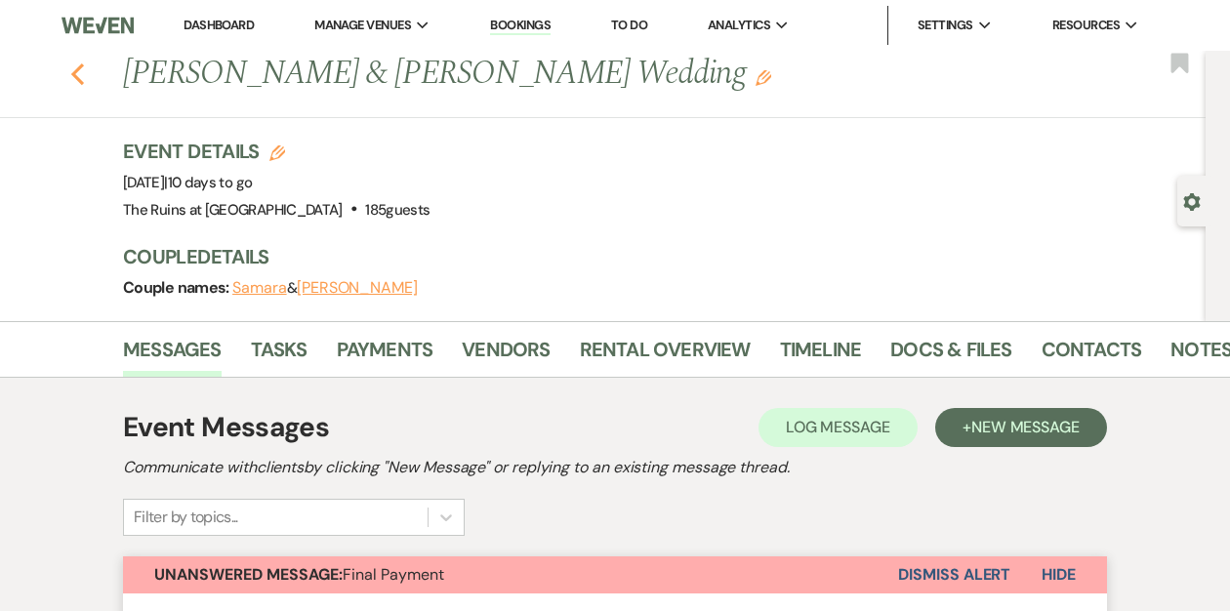
click at [76, 75] on use "button" at bounding box center [77, 73] width 13 height 21
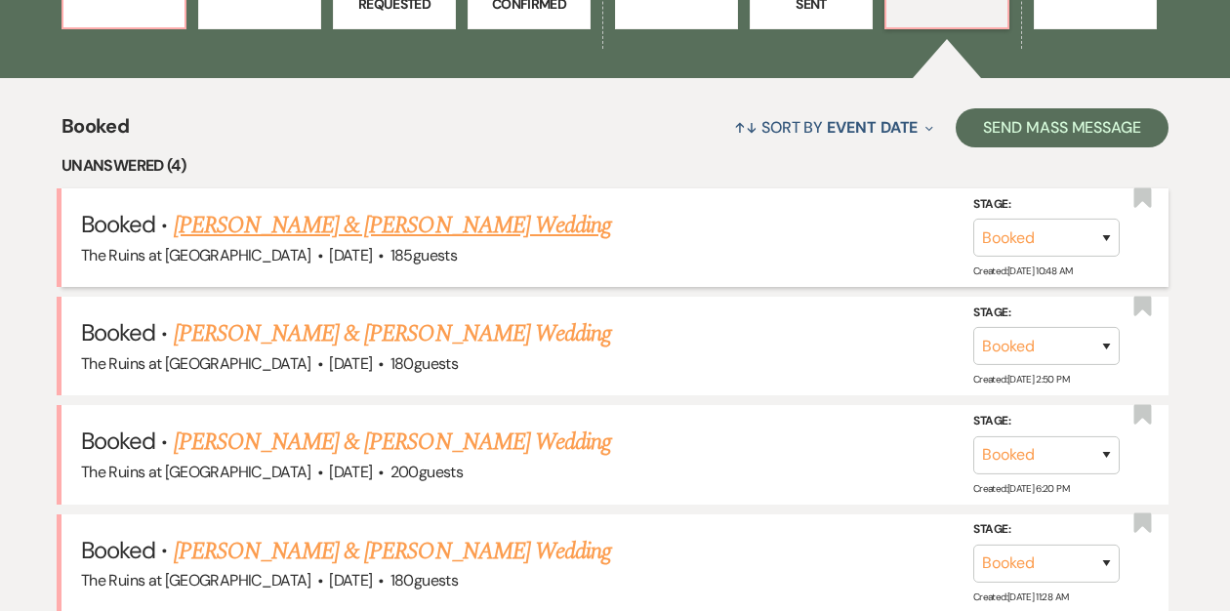
scroll to position [352, 0]
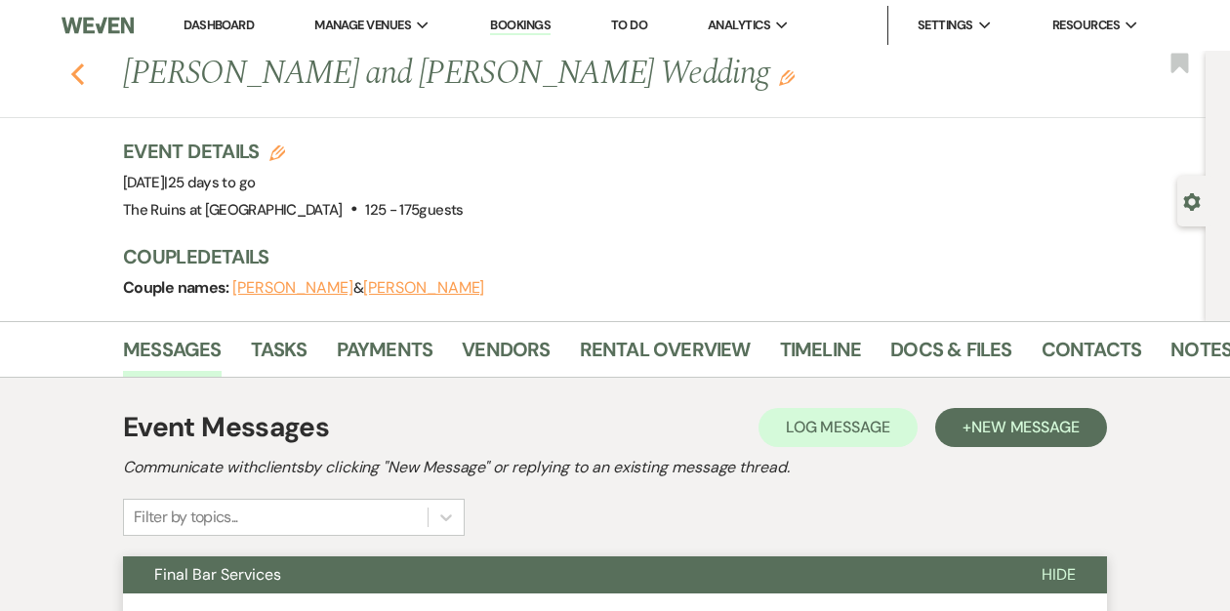
click at [73, 71] on icon "Previous" at bounding box center [77, 73] width 15 height 23
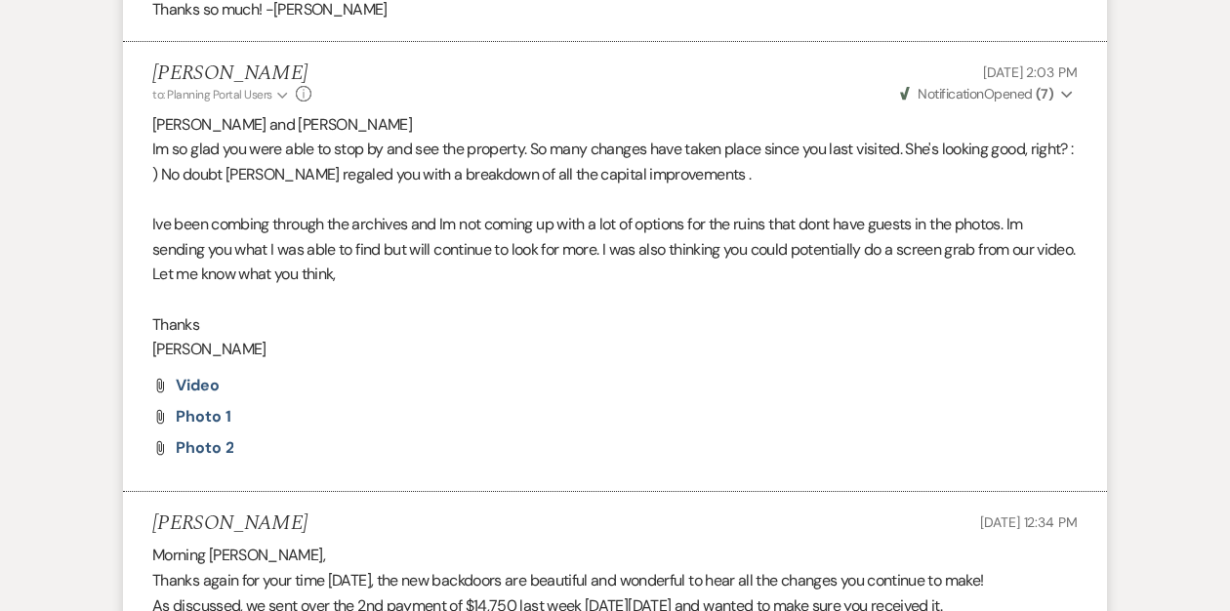
scroll to position [3848, 0]
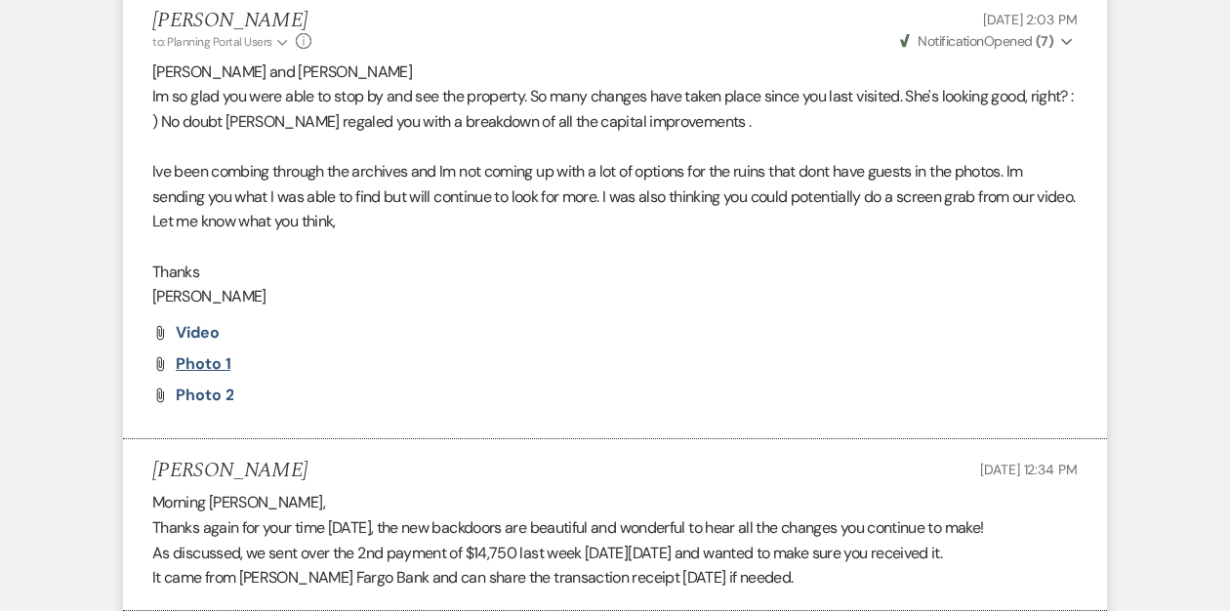
click at [218, 362] on span "photo 1" at bounding box center [203, 363] width 55 height 20
click at [197, 398] on span "photo 2" at bounding box center [205, 395] width 58 height 20
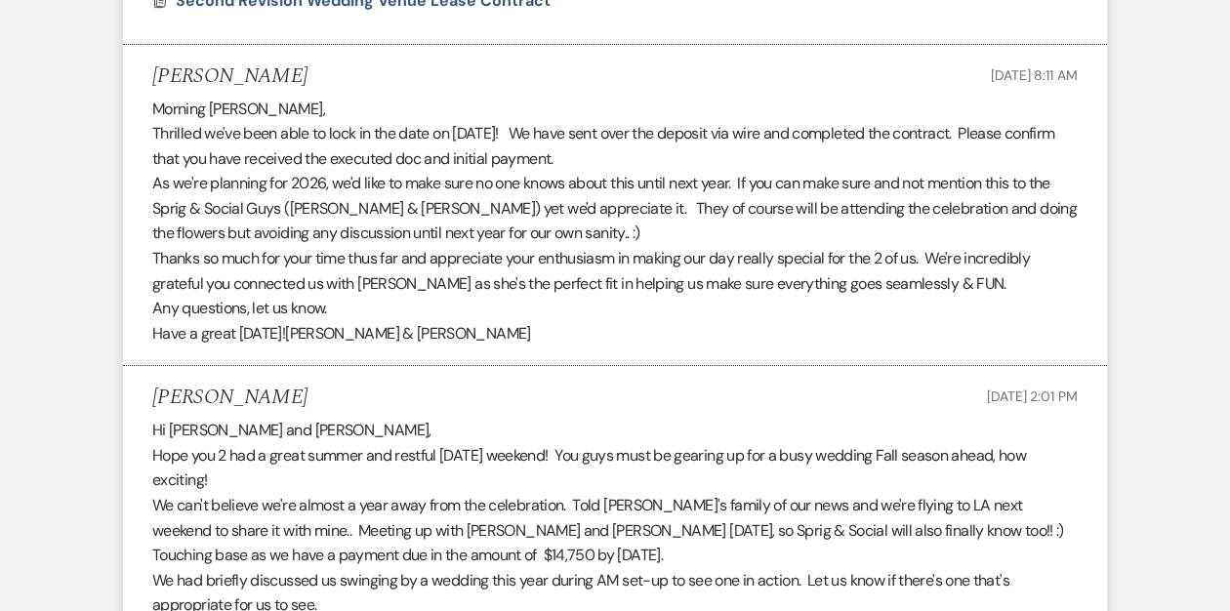
scroll to position [5966, 0]
